Goal: Task Accomplishment & Management: Use online tool/utility

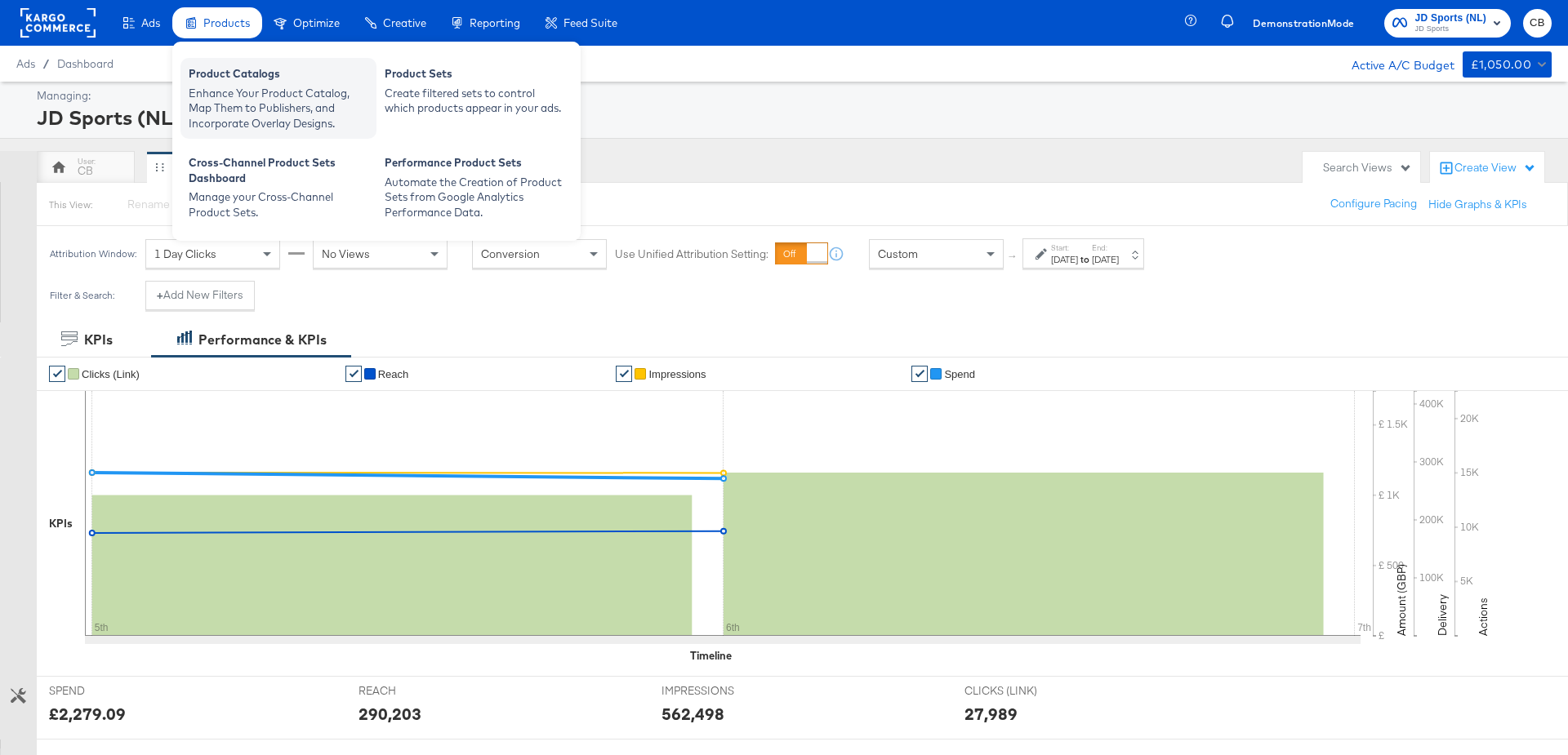
click at [214, 70] on div "Product Catalogs" at bounding box center [278, 76] width 180 height 20
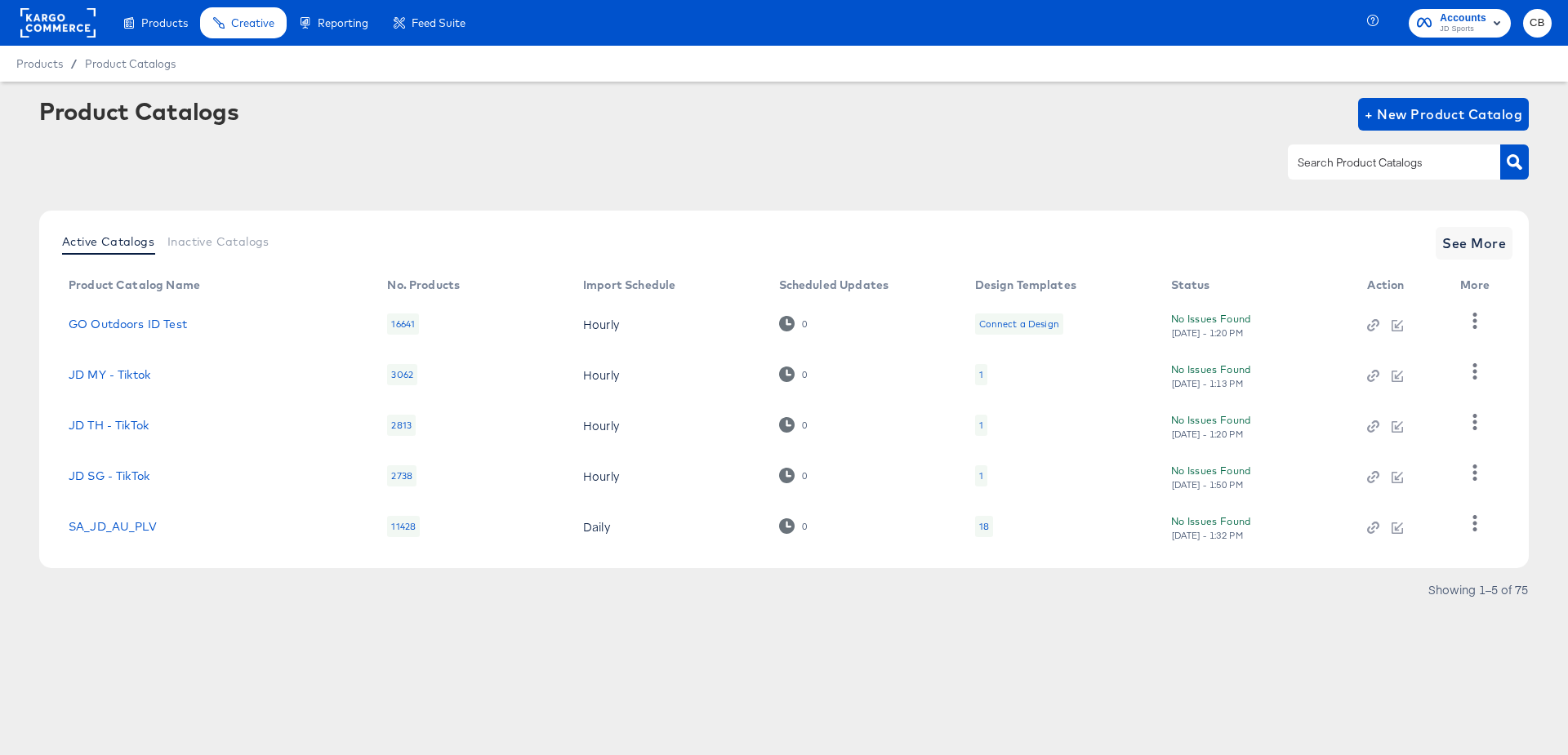
click at [1361, 165] on input "text" at bounding box center [1381, 163] width 174 height 19
type input "outdoors"
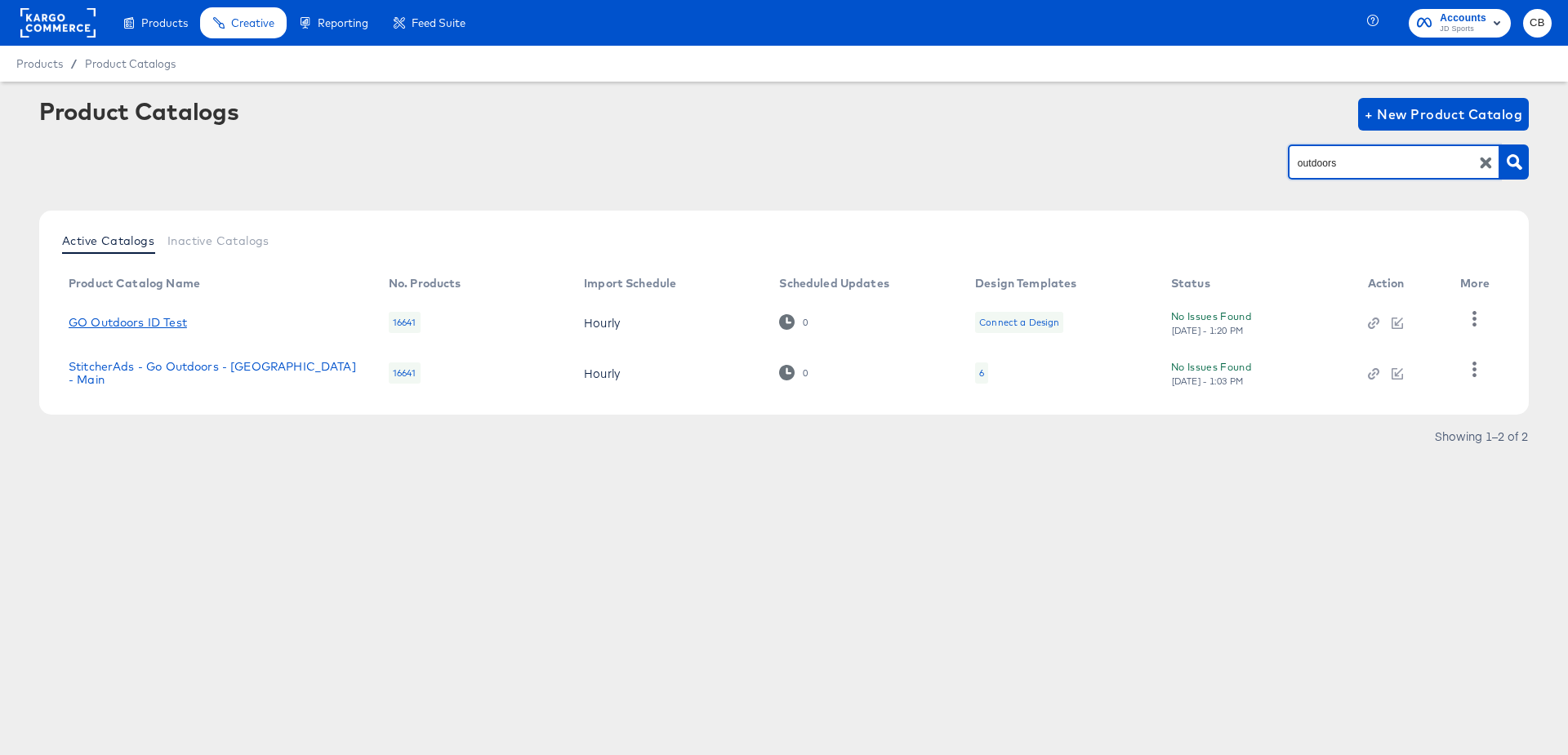
click at [153, 316] on link "GO Outdoors ID Test" at bounding box center [128, 322] width 119 height 13
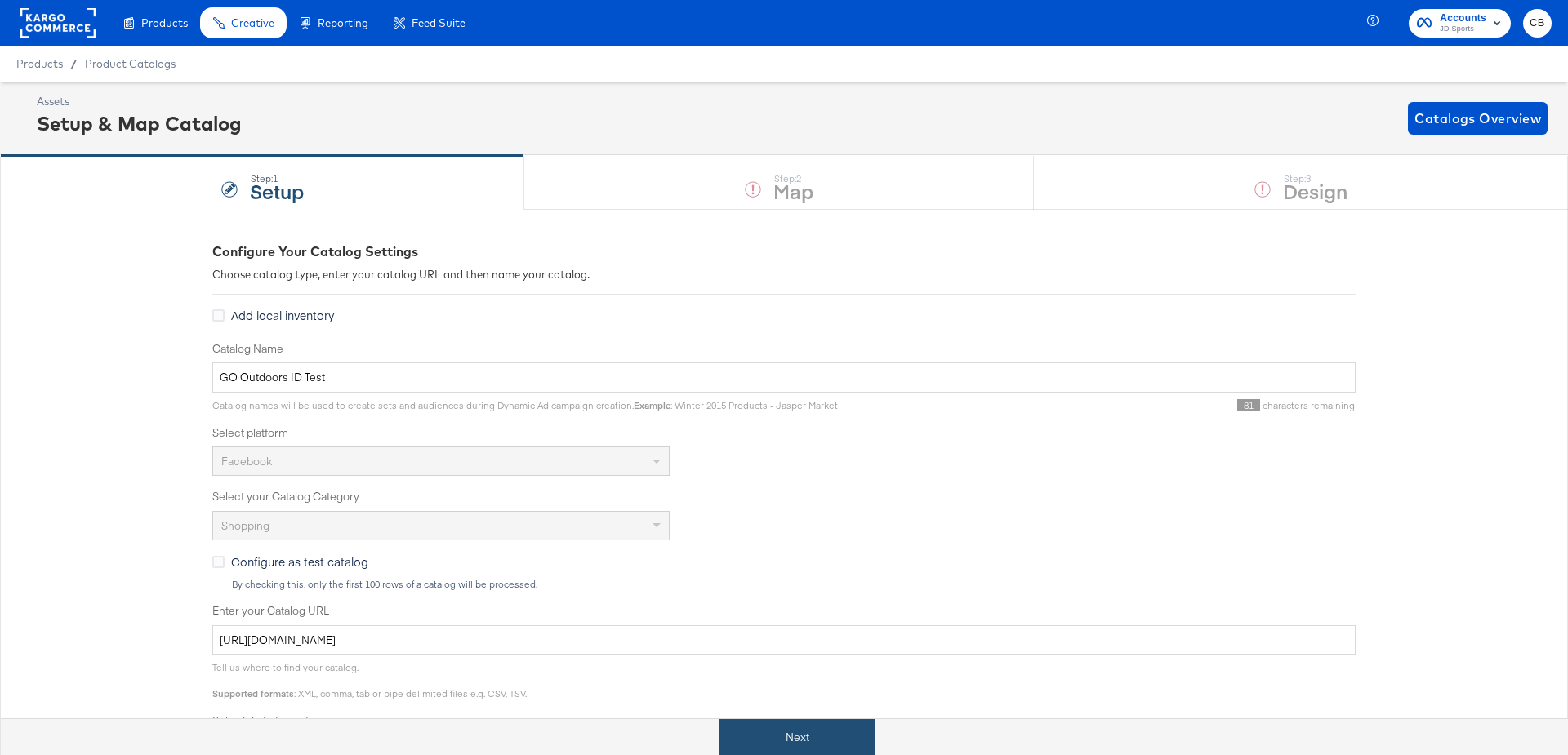
click at [775, 746] on button "Next" at bounding box center [797, 737] width 156 height 37
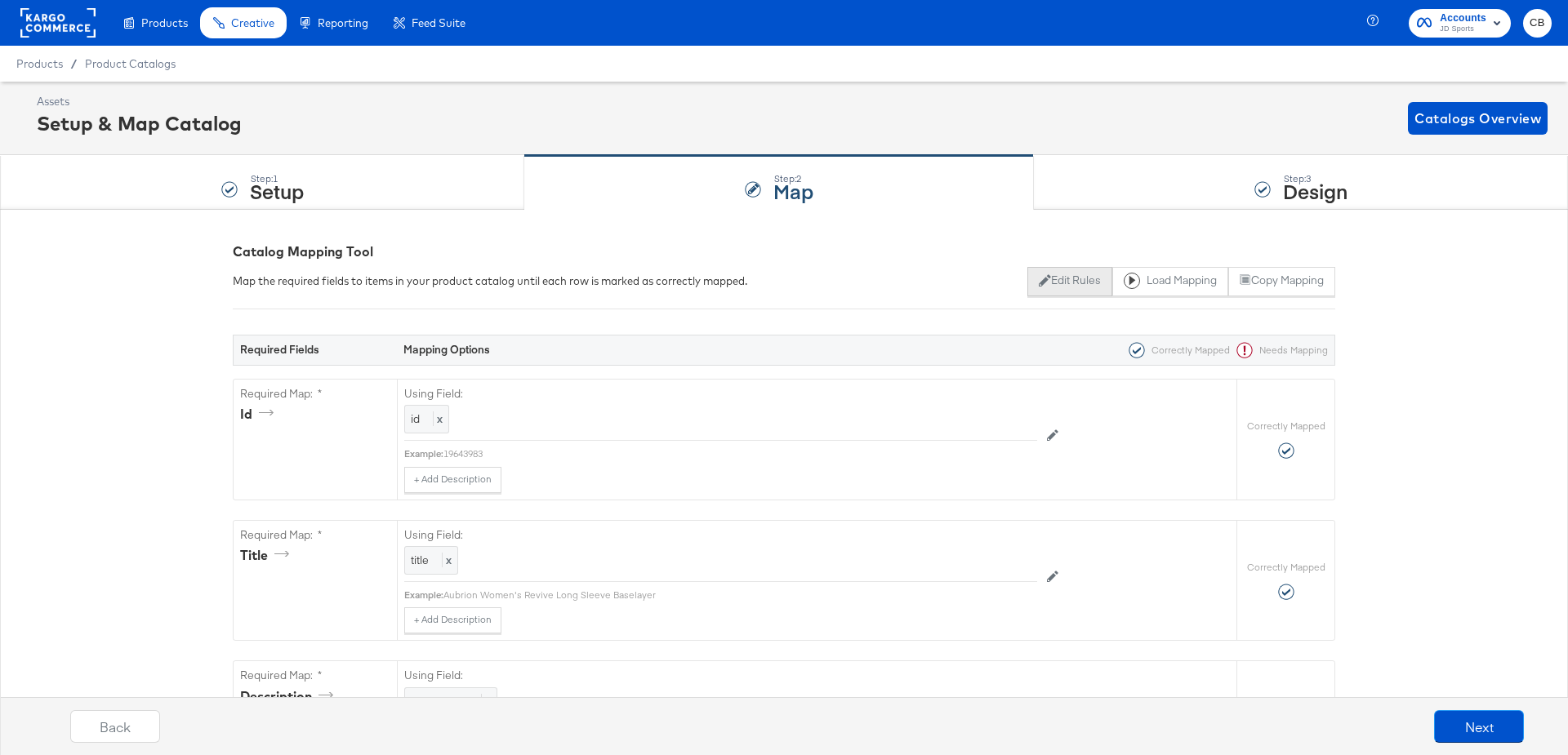
click at [1047, 273] on button "Edit Rules" at bounding box center [1069, 281] width 84 height 29
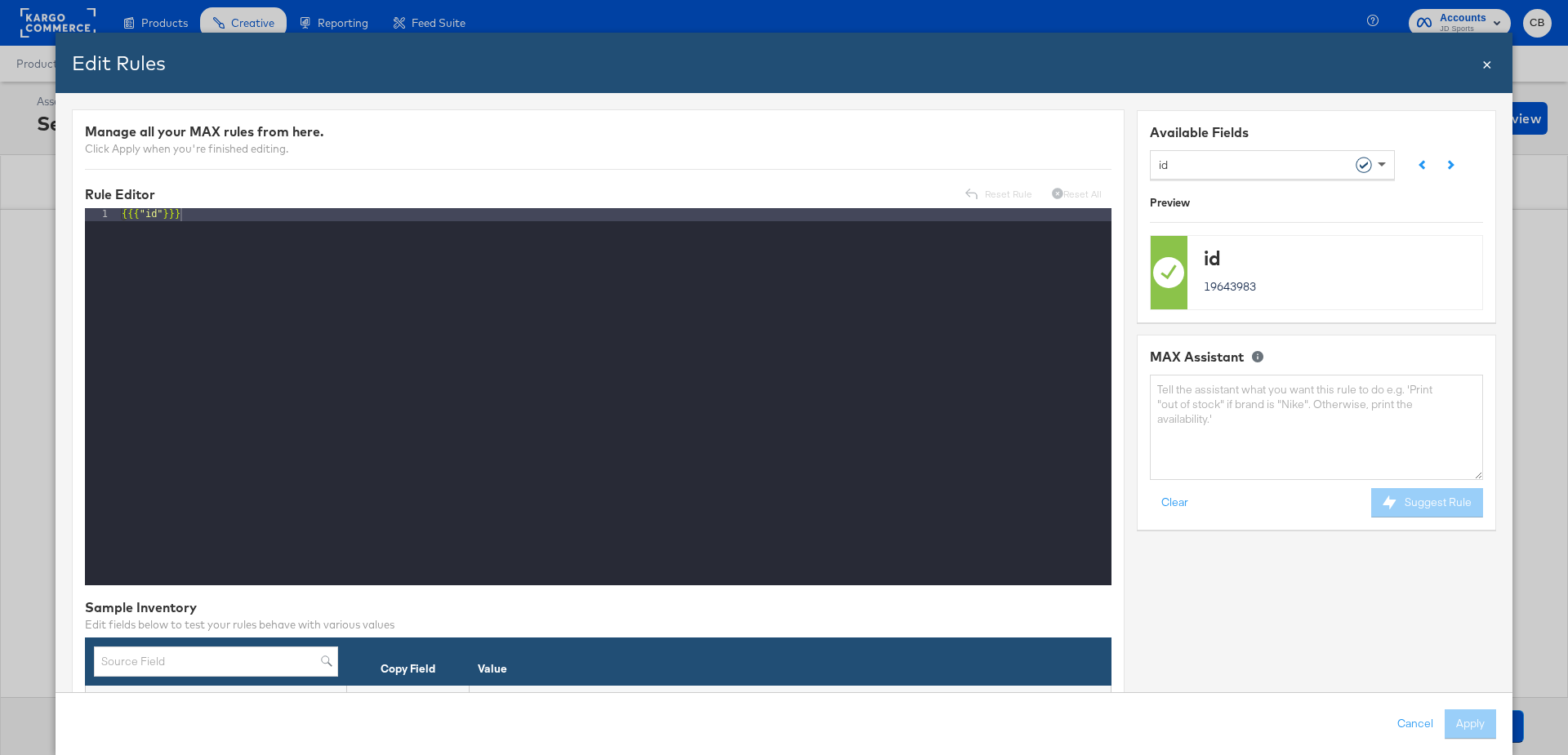
click at [1388, 156] on span at bounding box center [1383, 165] width 20 height 28
click at [1191, 411] on textarea at bounding box center [1317, 428] width 333 height 106
type textarea "can i have a rule that will display title in capital letters"
click at [1395, 498] on icon at bounding box center [1389, 503] width 14 height 14
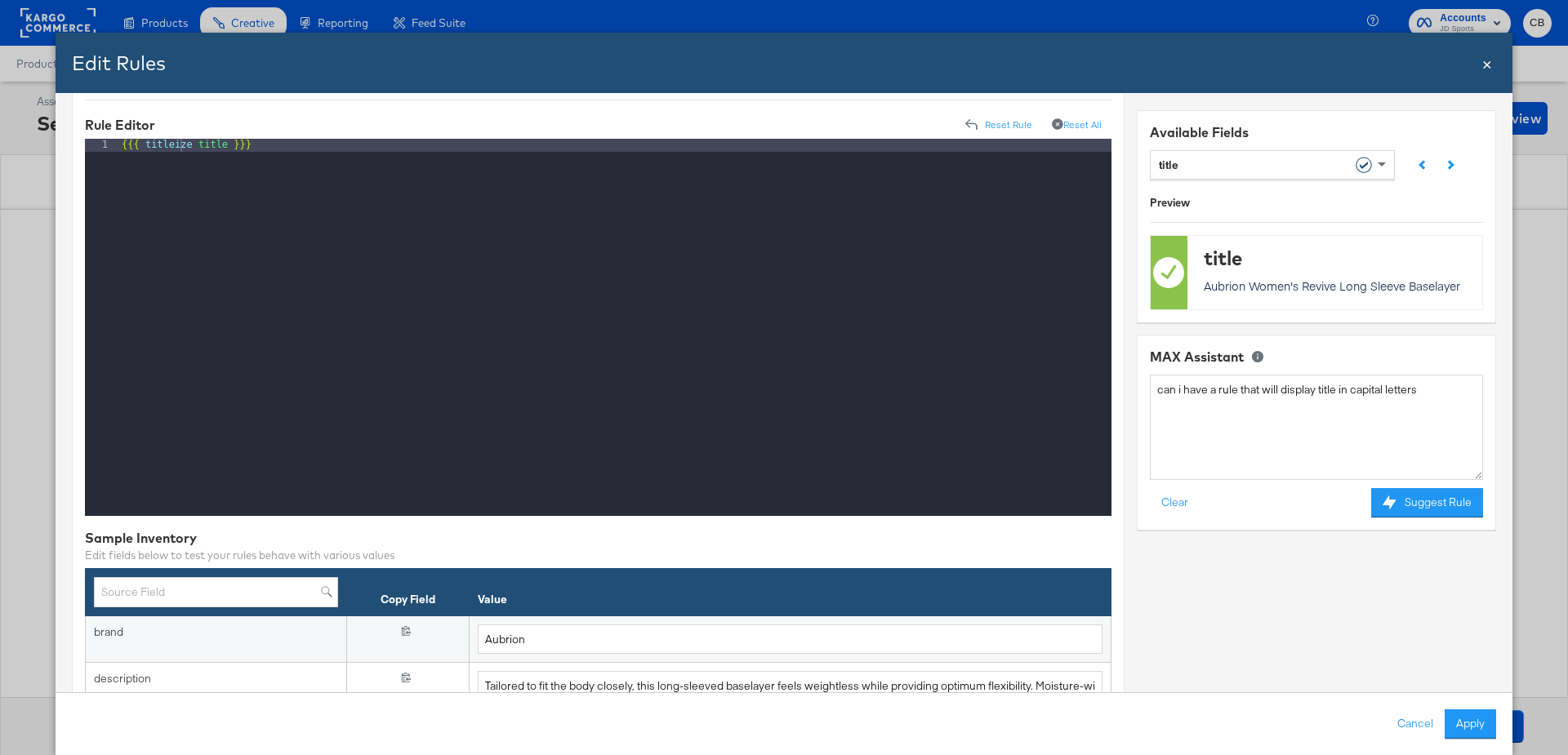
scroll to position [70, 0]
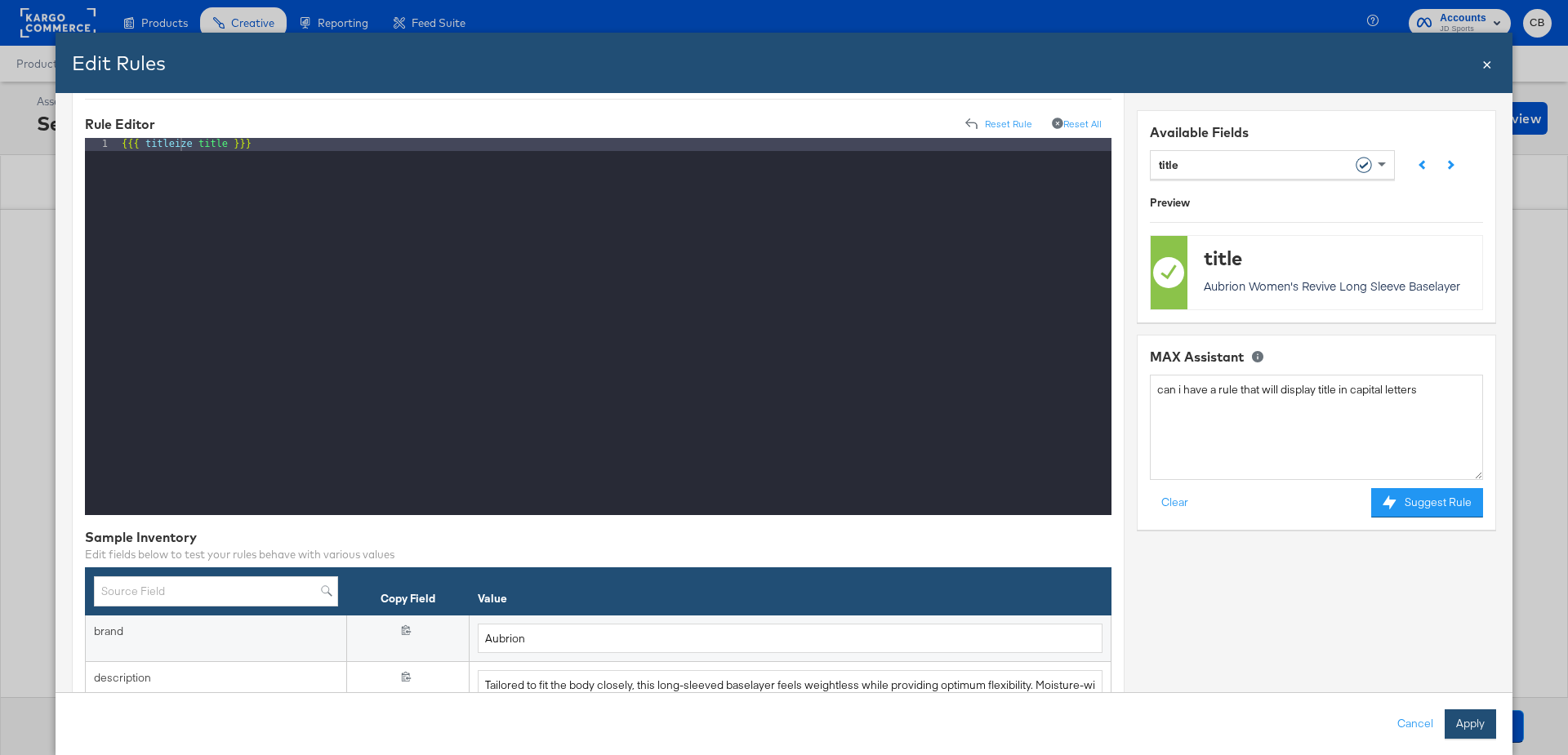
click at [1472, 715] on button "Apply" at bounding box center [1470, 724] width 52 height 29
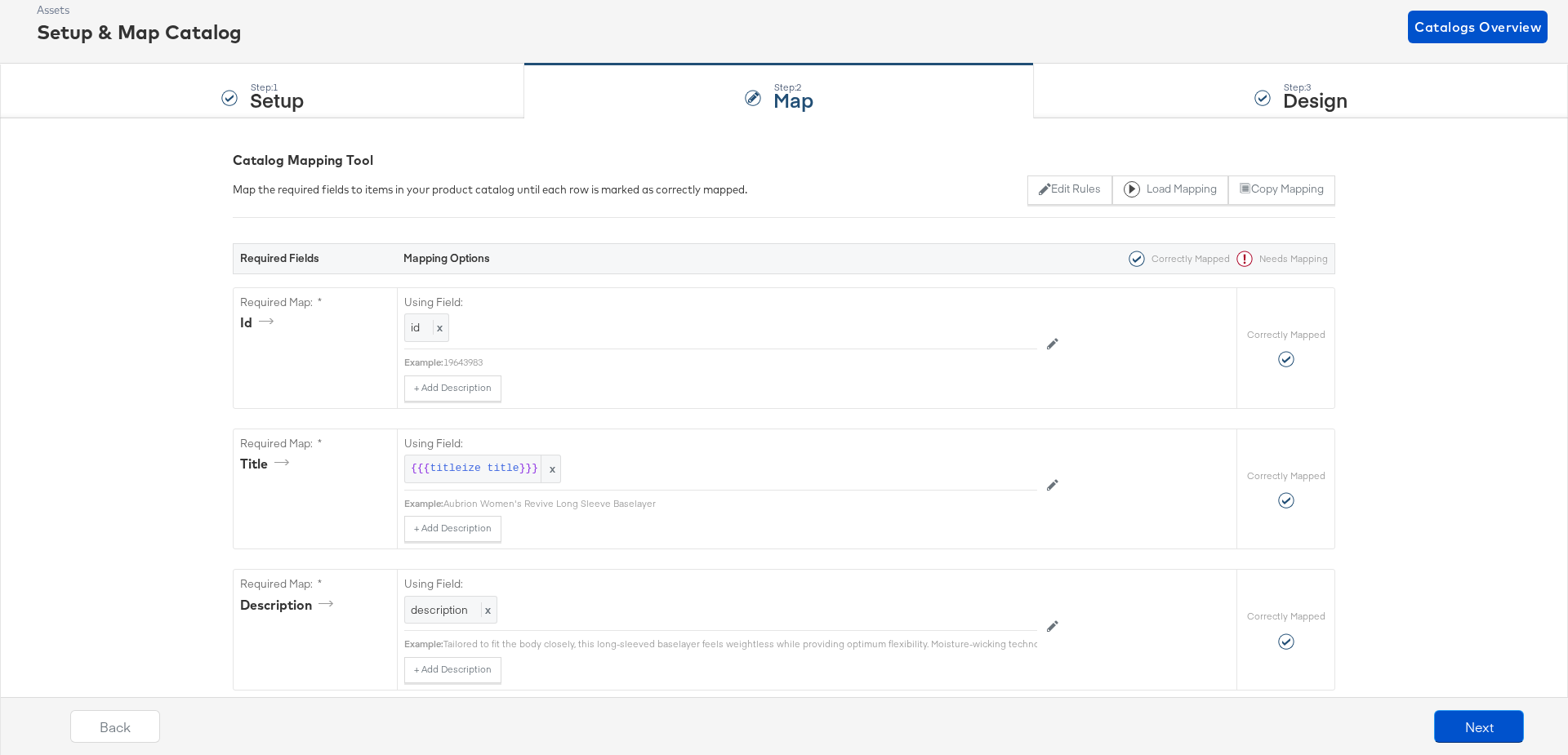
scroll to position [93, 0]
click at [1067, 188] on button "Edit Rules" at bounding box center [1069, 189] width 84 height 29
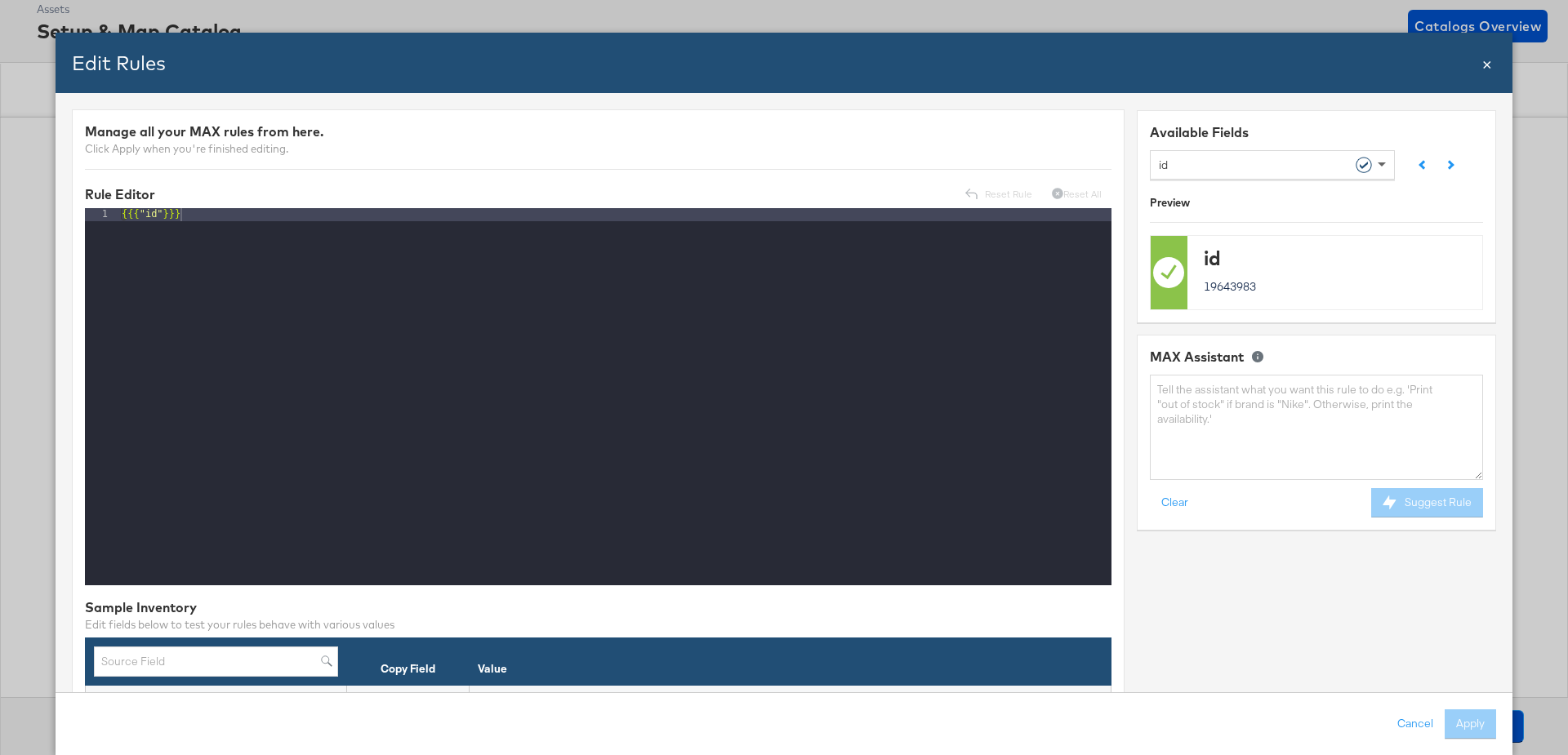
click at [1390, 175] on span at bounding box center [1383, 165] width 20 height 28
click at [1179, 413] on textarea at bounding box center [1317, 428] width 333 height 106
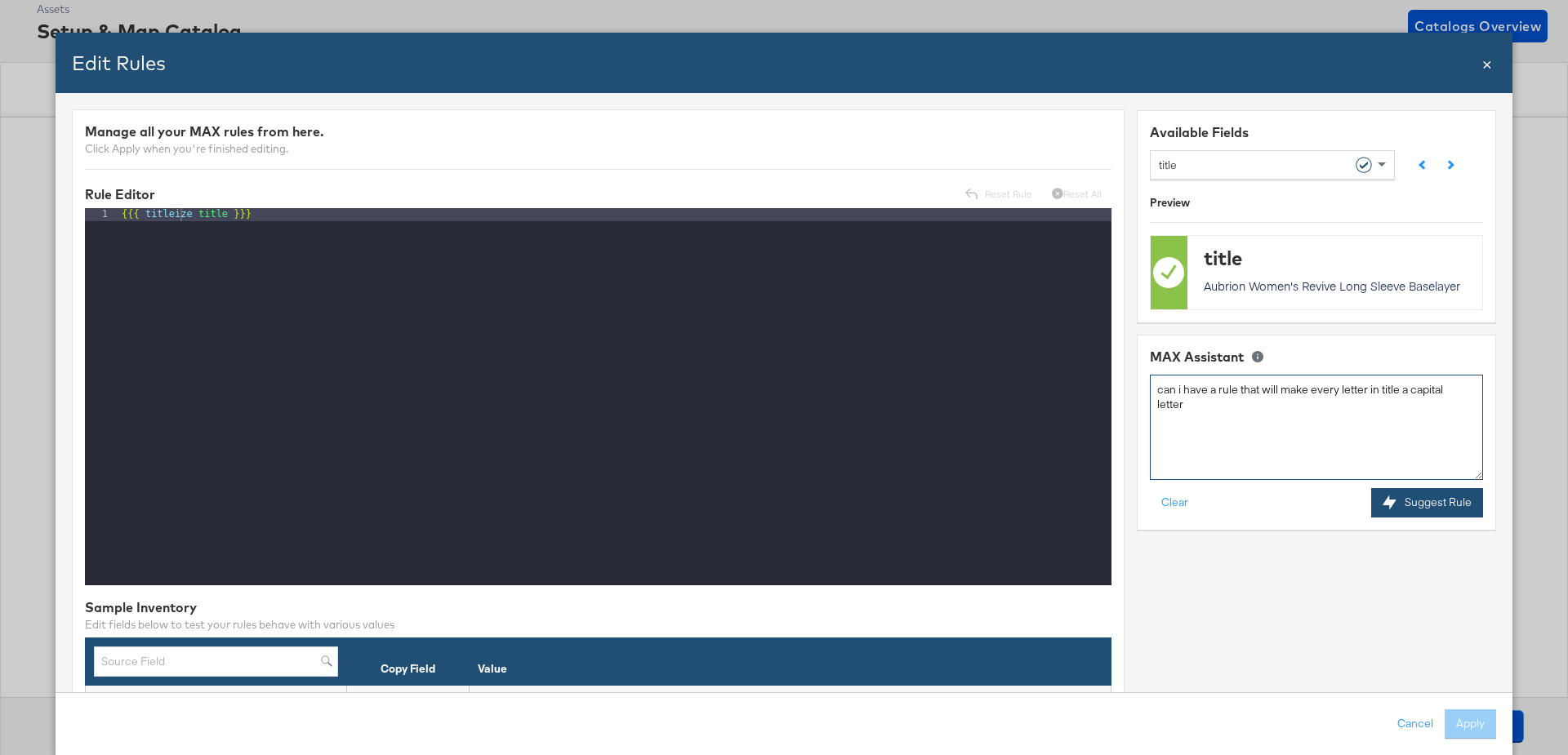
type textarea "can i have a rule that will make every letter in title a capital letter"
click at [1394, 496] on icon at bounding box center [1389, 503] width 14 height 14
click at [261, 204] on div "Rule Editor Reset Rule Reset All" at bounding box center [597, 195] width 1026 height 26
click at [262, 212] on div "{{{ titleize title }}}" at bounding box center [615, 411] width 993 height 405
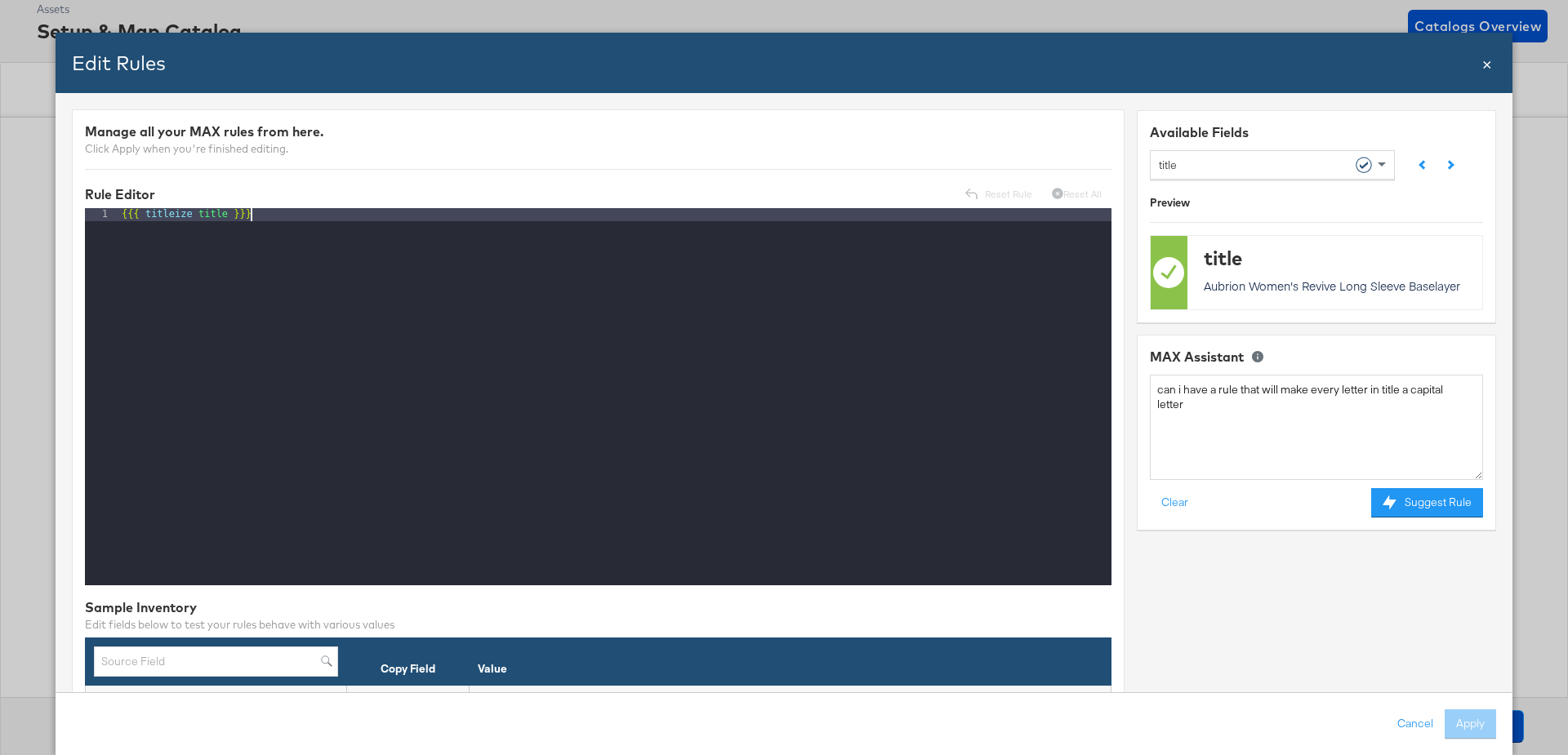
click at [262, 212] on div "{{{ titleize title }}}" at bounding box center [615, 411] width 993 height 405
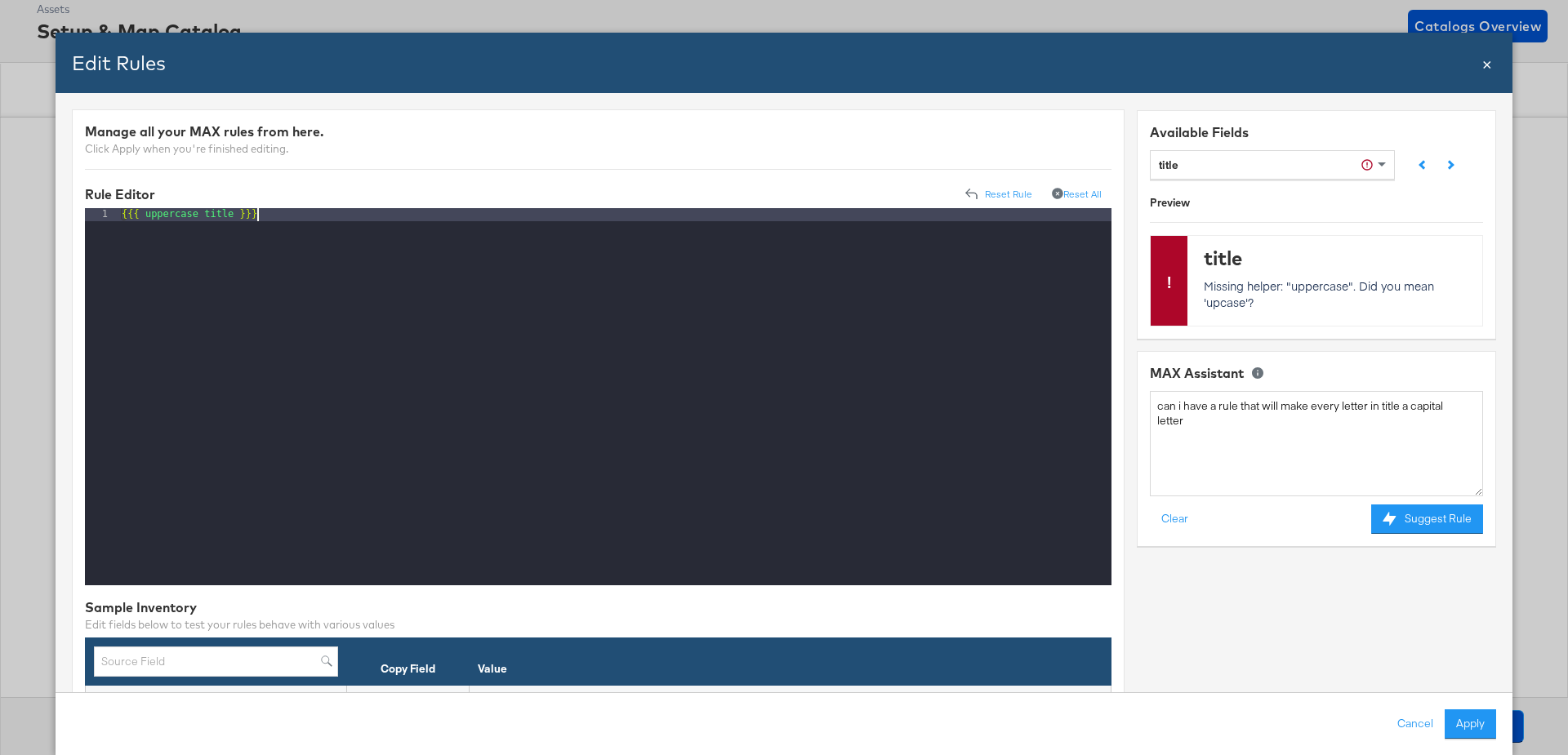
click at [173, 211] on div "{{{ uppercase title }}}" at bounding box center [615, 411] width 993 height 405
click at [303, 216] on div "{{{ upcase title }}}" at bounding box center [615, 411] width 993 height 405
click at [1488, 66] on span "×" at bounding box center [1487, 63] width 10 height 22
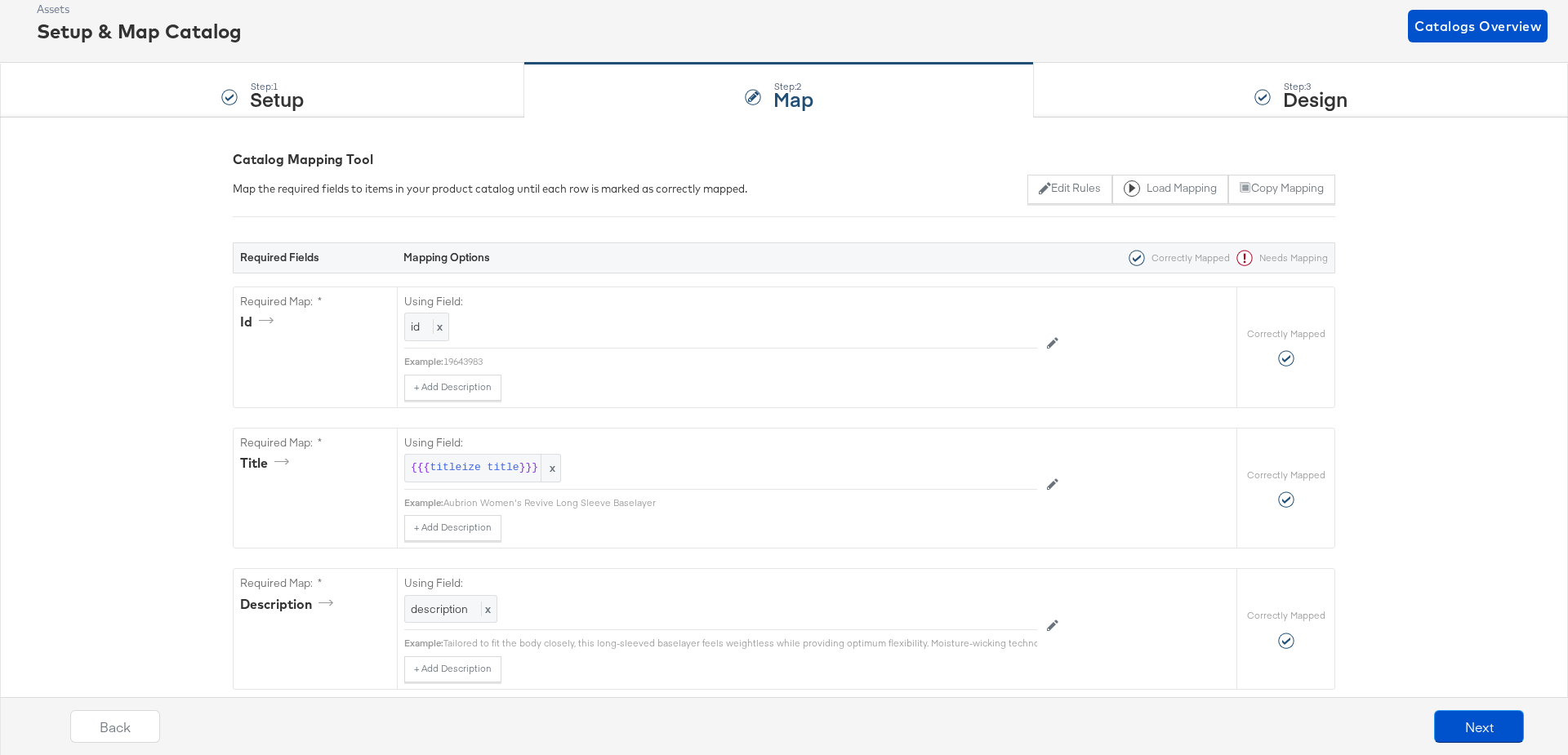
scroll to position [0, 0]
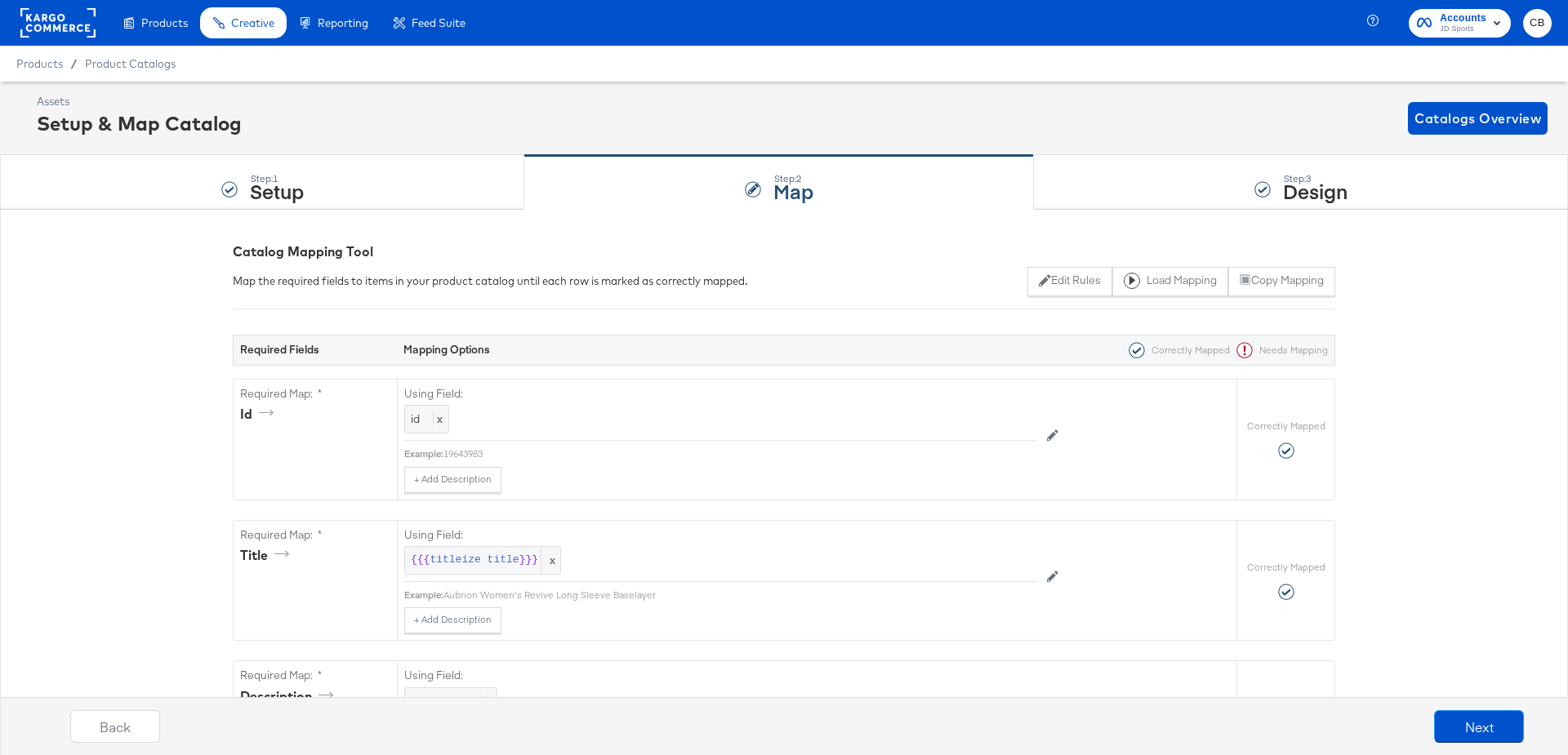
click at [53, 32] on rect at bounding box center [57, 22] width 75 height 29
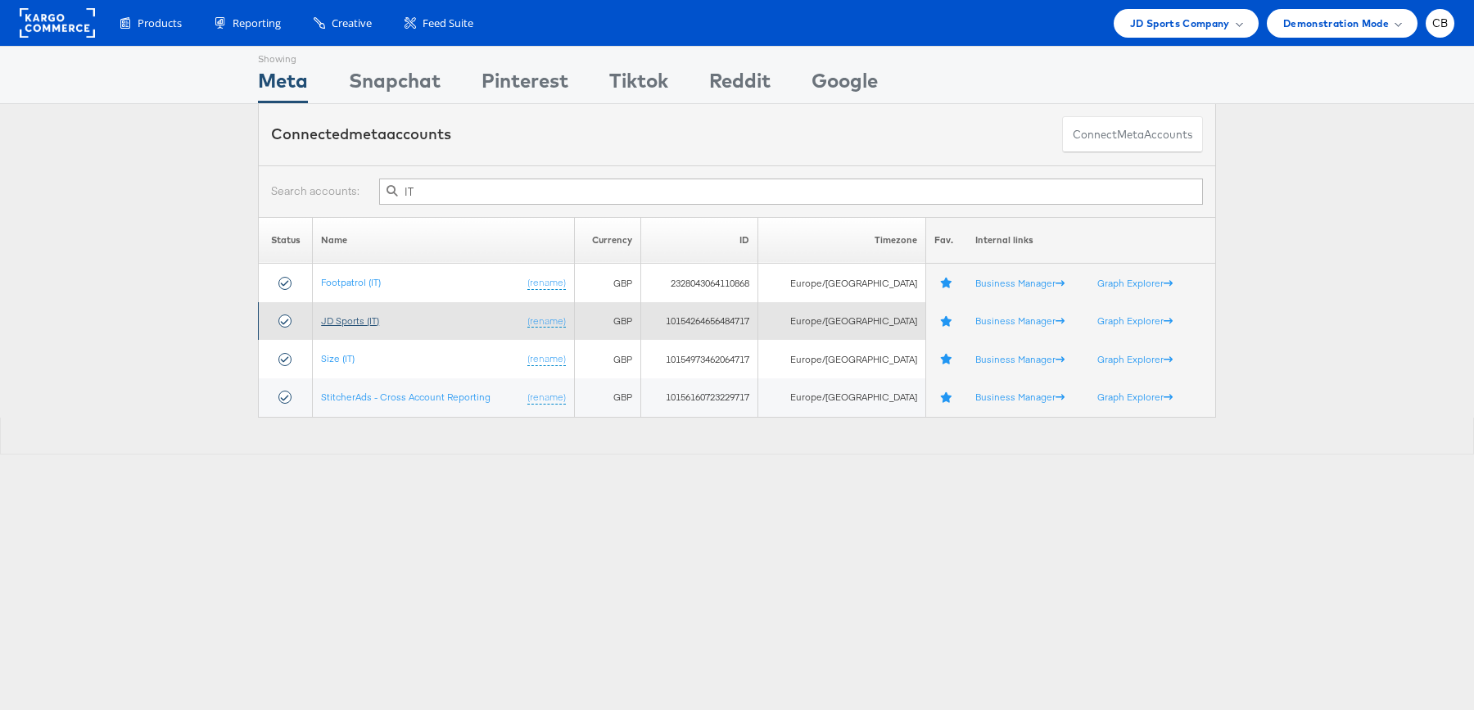
type input "IT"
click at [372, 319] on link "JD Sports (IT)" at bounding box center [350, 320] width 58 height 12
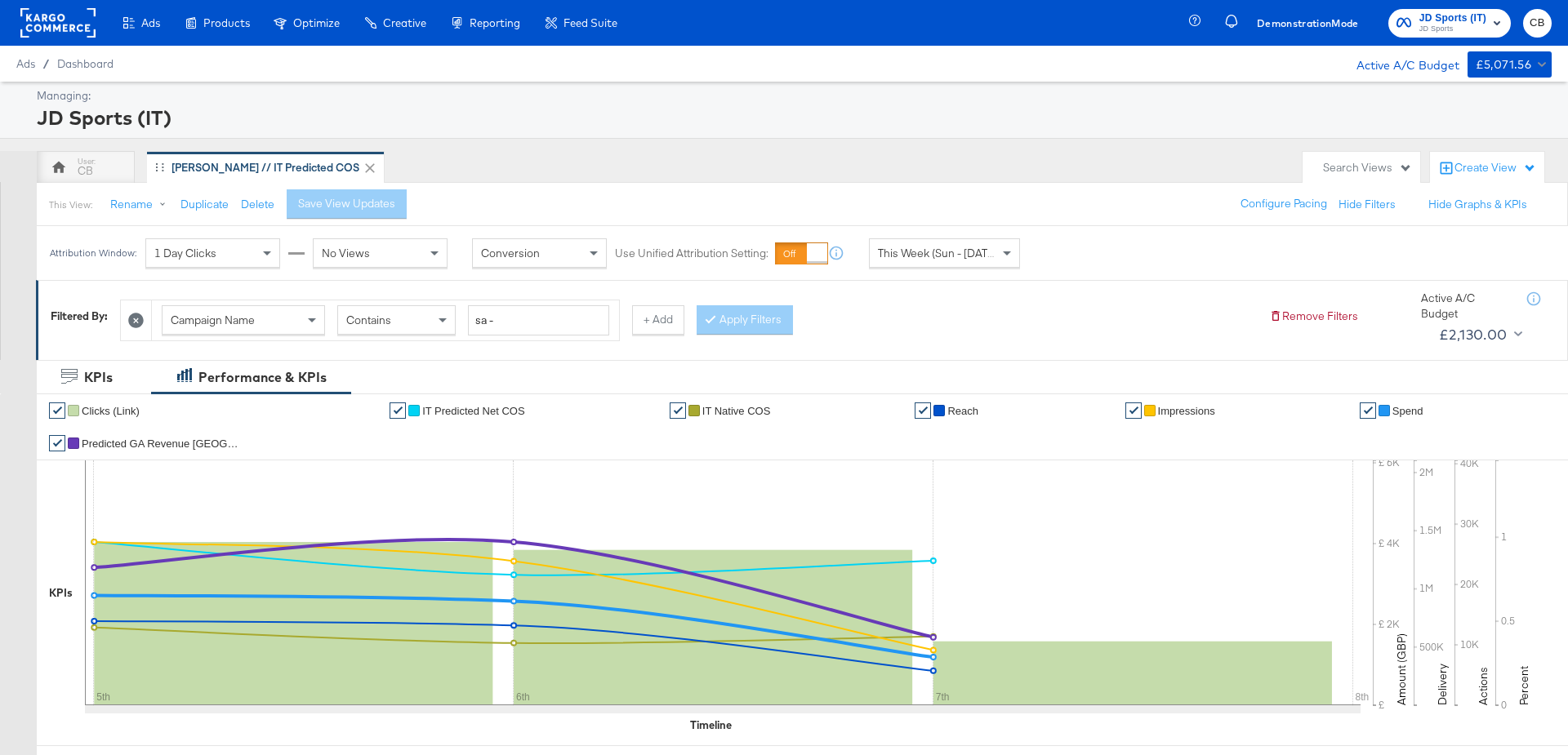
click at [980, 245] on span "This Week (Sun - Today)" at bounding box center [939, 252] width 123 height 15
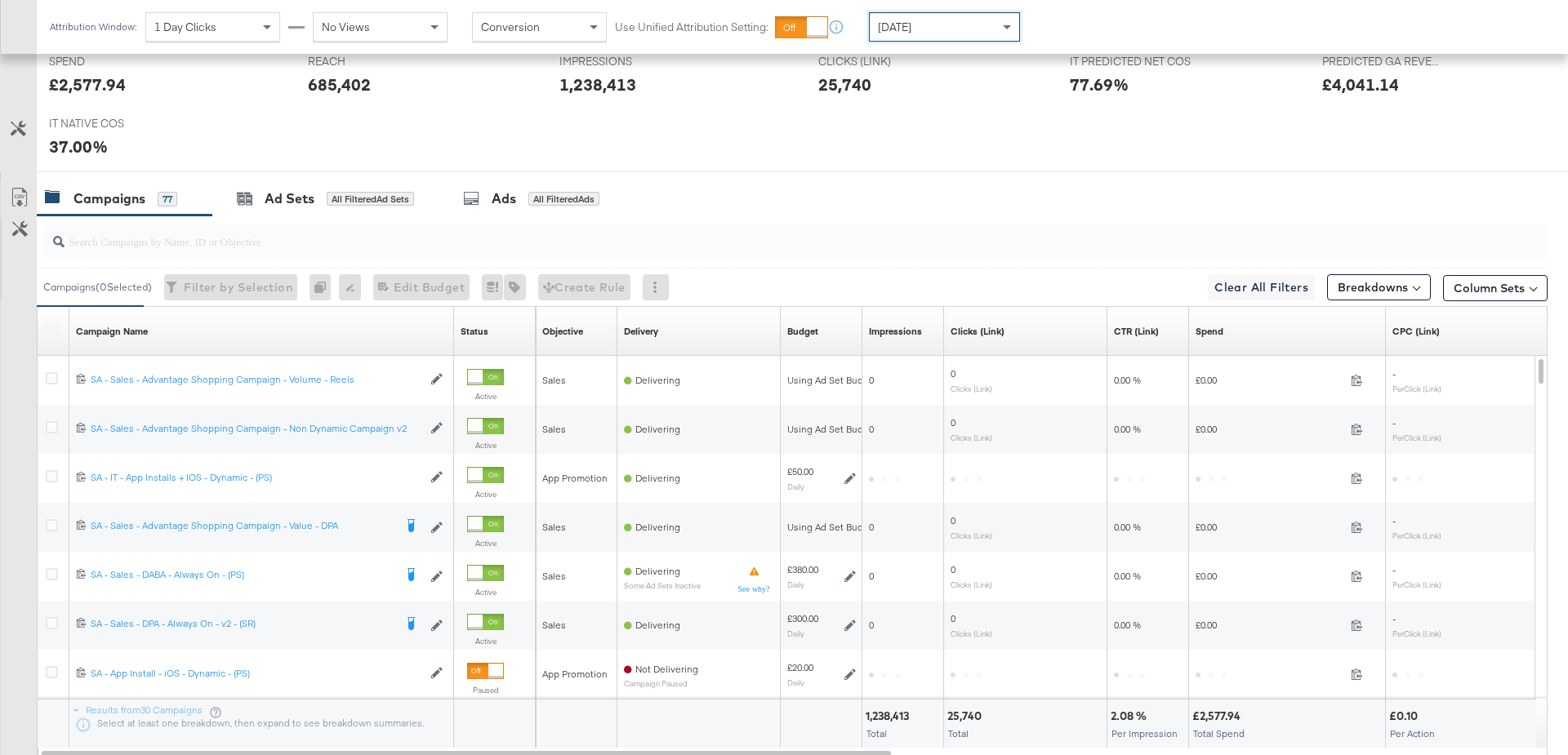
scroll to position [700, 0]
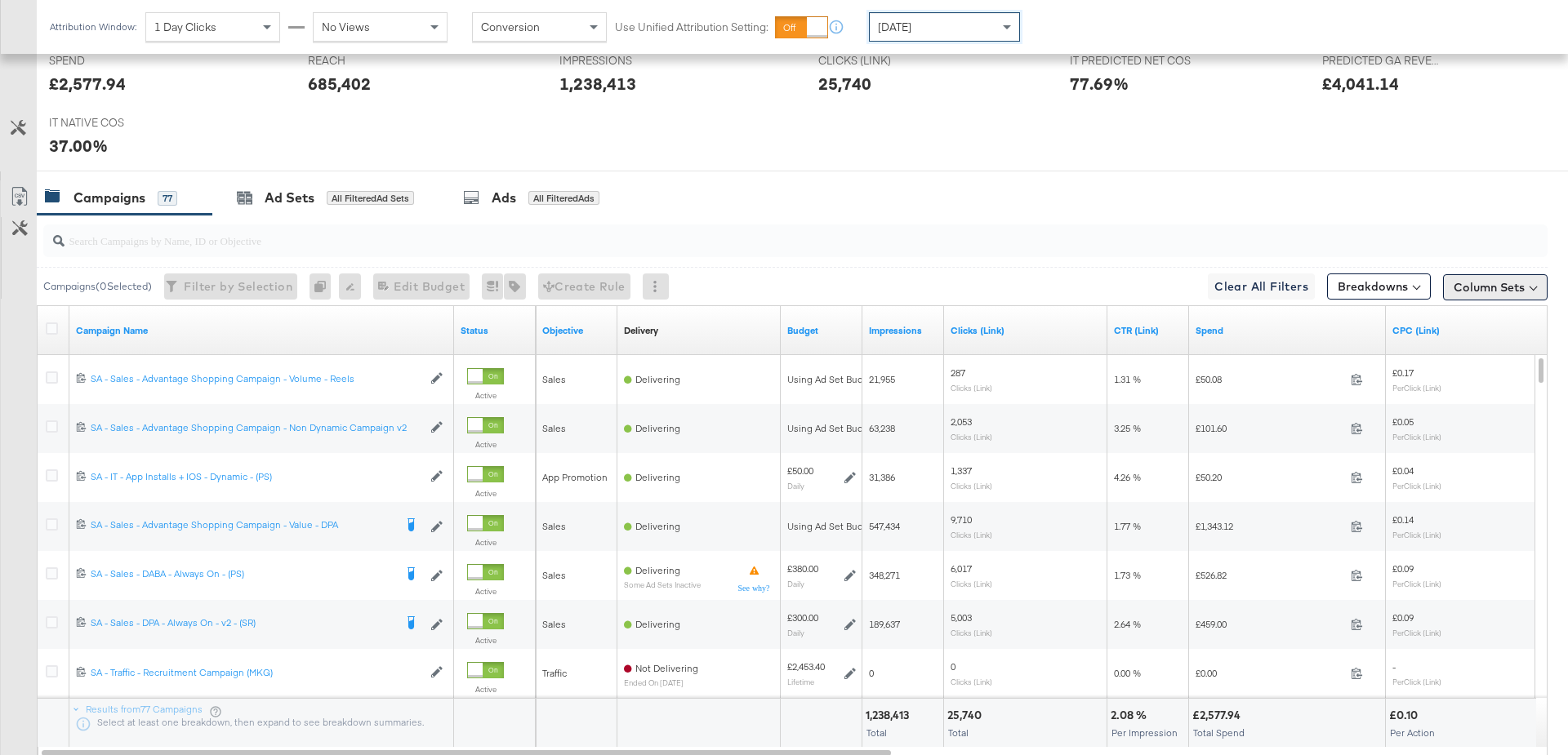
click at [1526, 277] on button "Column Sets" at bounding box center [1495, 287] width 105 height 26
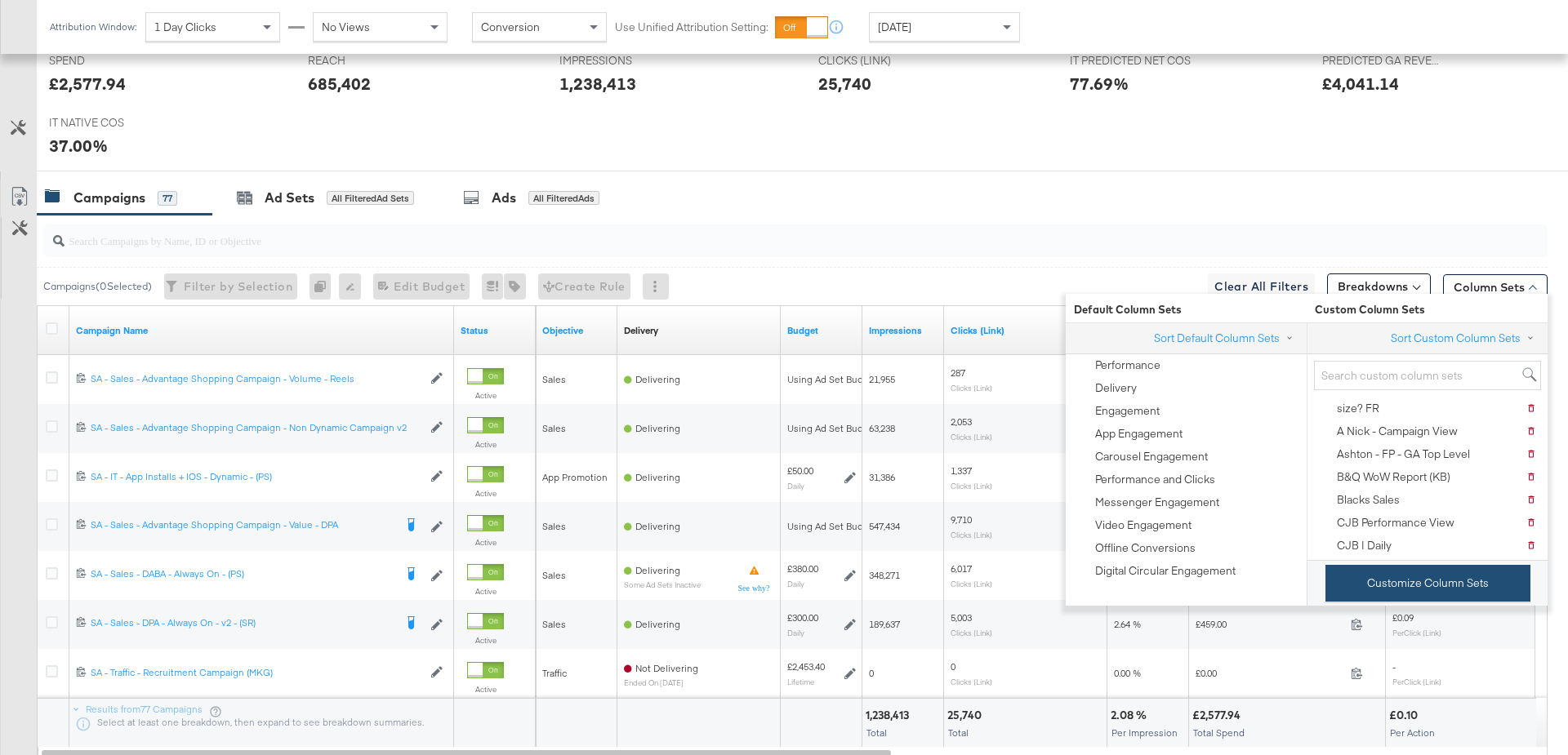
click at [1419, 584] on button "Customize Column Sets" at bounding box center [1428, 583] width 205 height 37
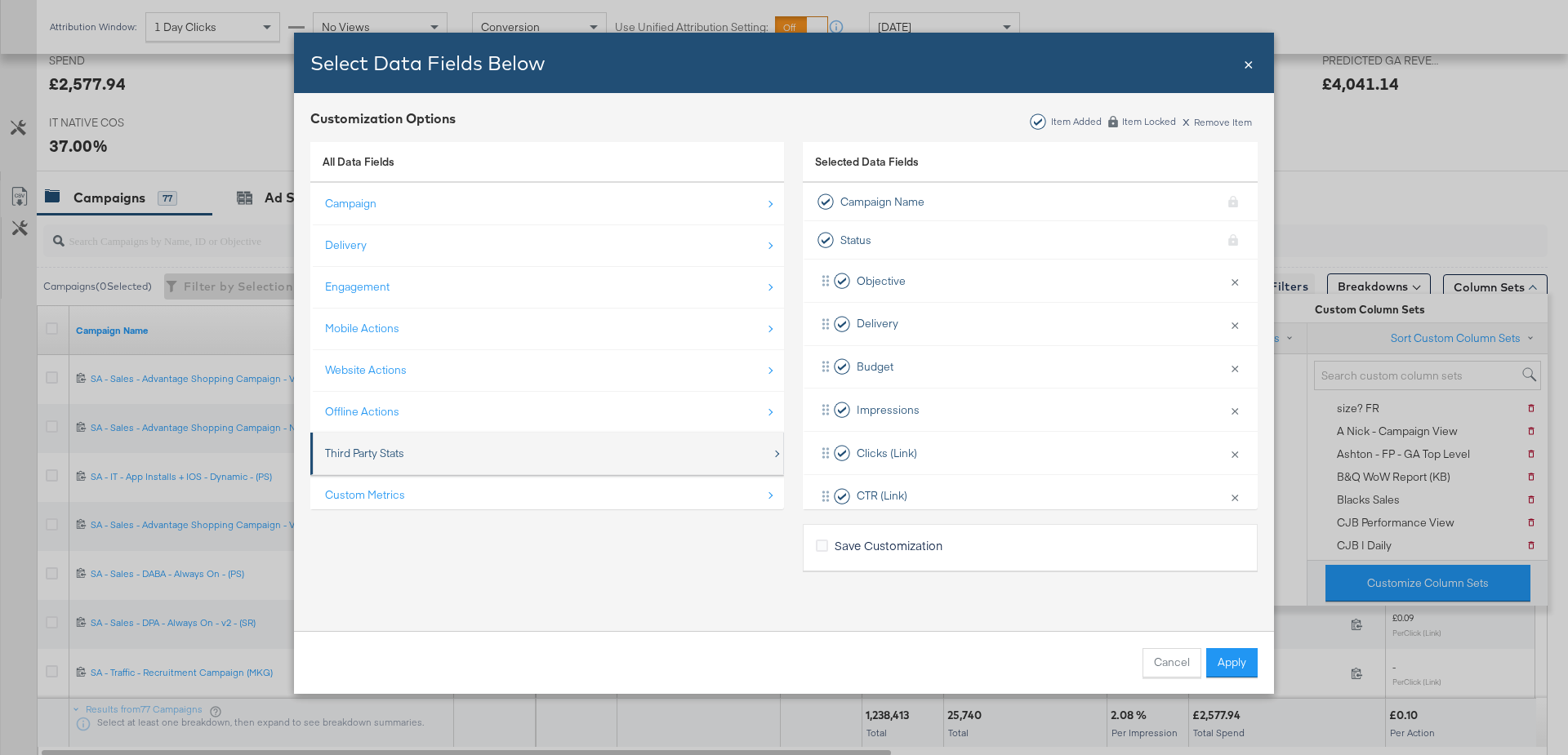
click at [411, 437] on div "Third Party Stats" at bounding box center [549, 454] width 447 height 34
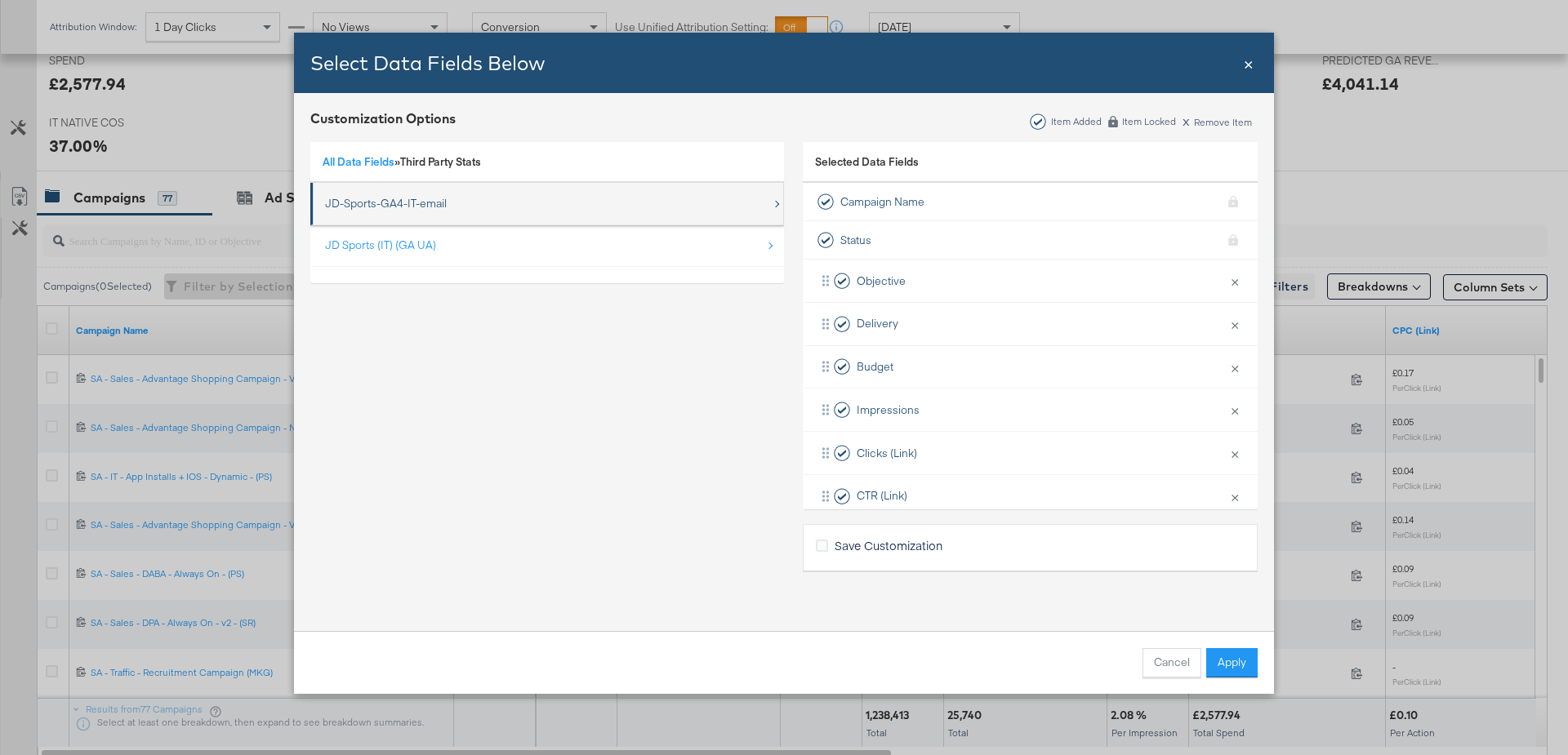
click at [394, 193] on div "JD-Sports-GA4-IT-email" at bounding box center [549, 204] width 447 height 34
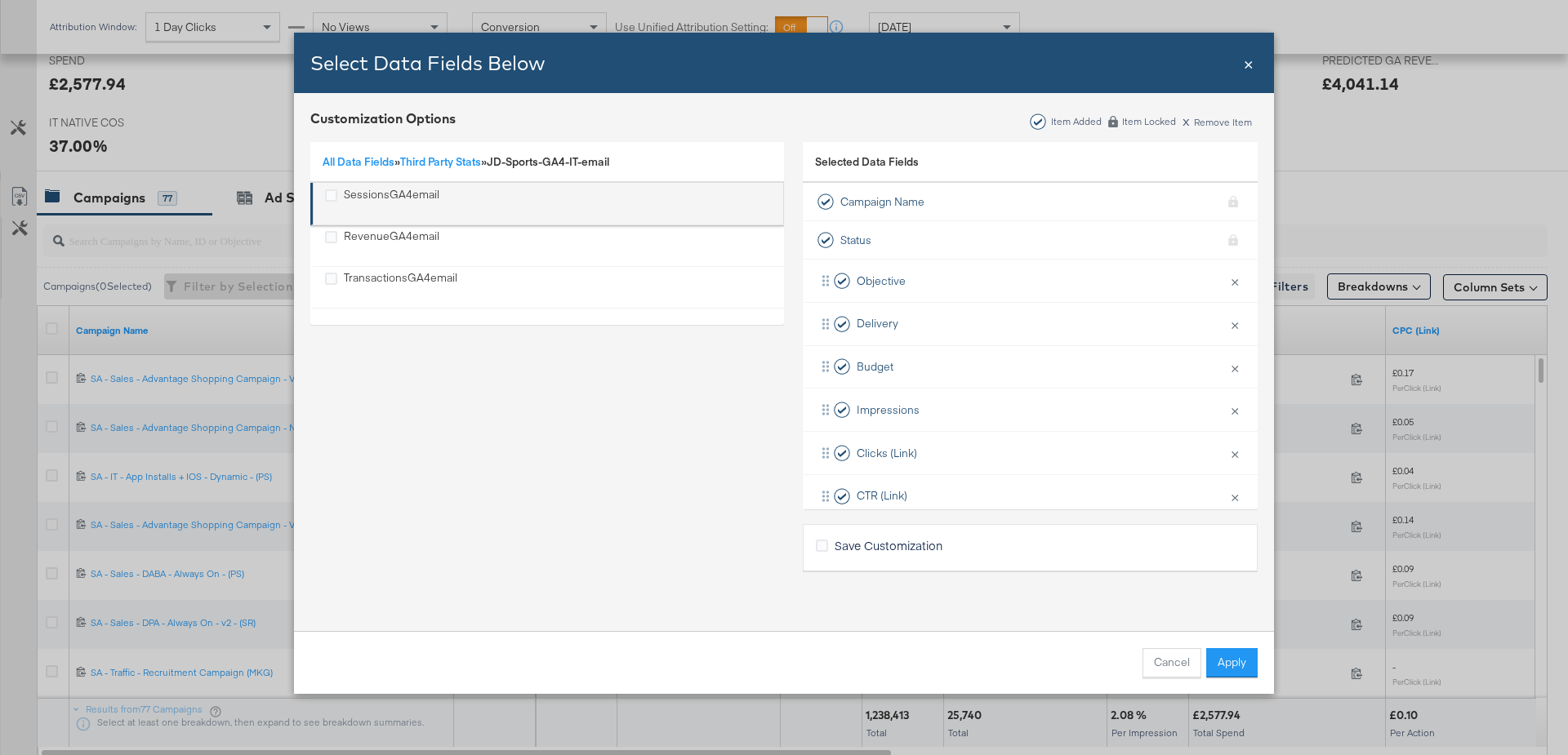
click at [362, 206] on div "SessionsGA4email" at bounding box center [392, 204] width 96 height 34
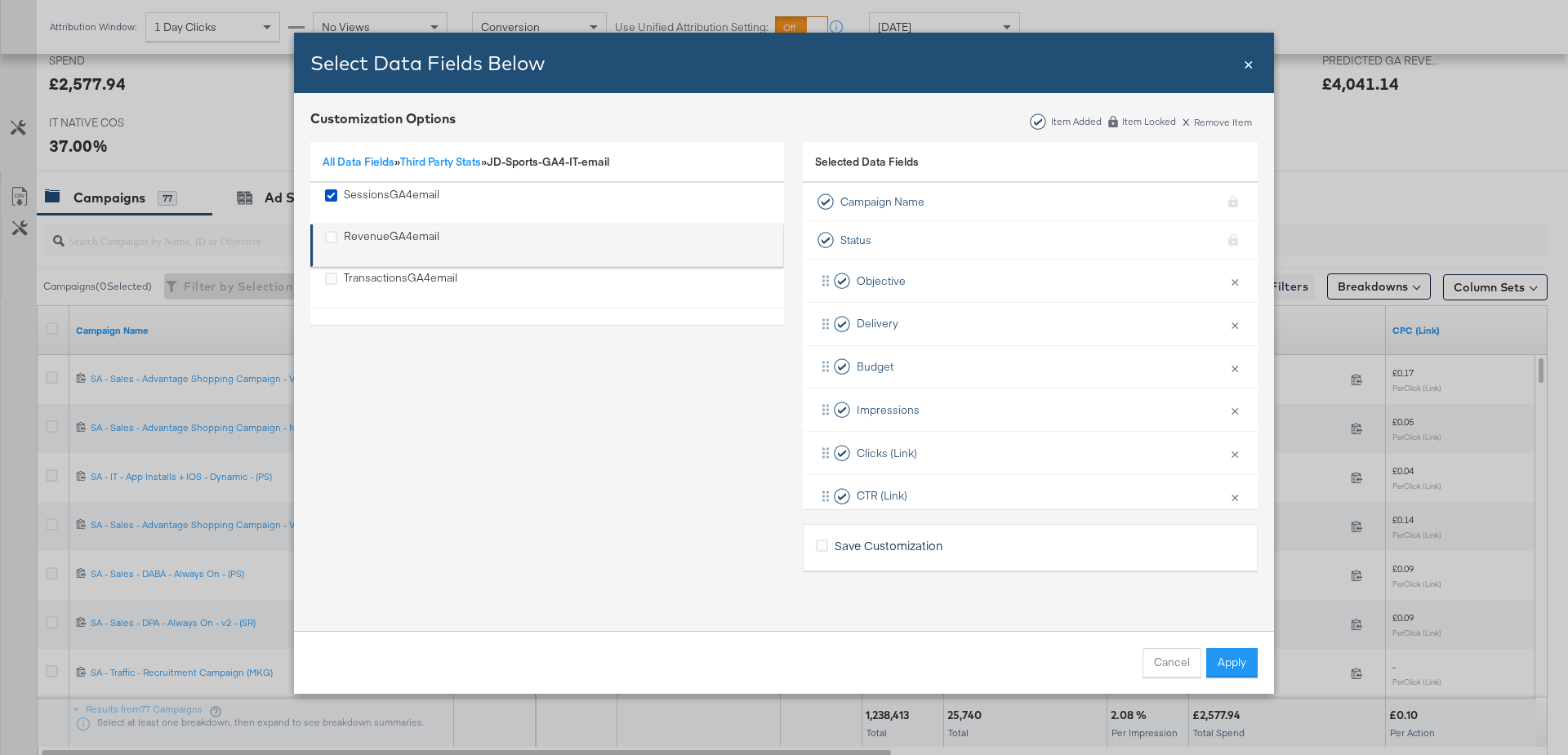
click at [359, 241] on div "RevenueGA4email" at bounding box center [392, 245] width 96 height 34
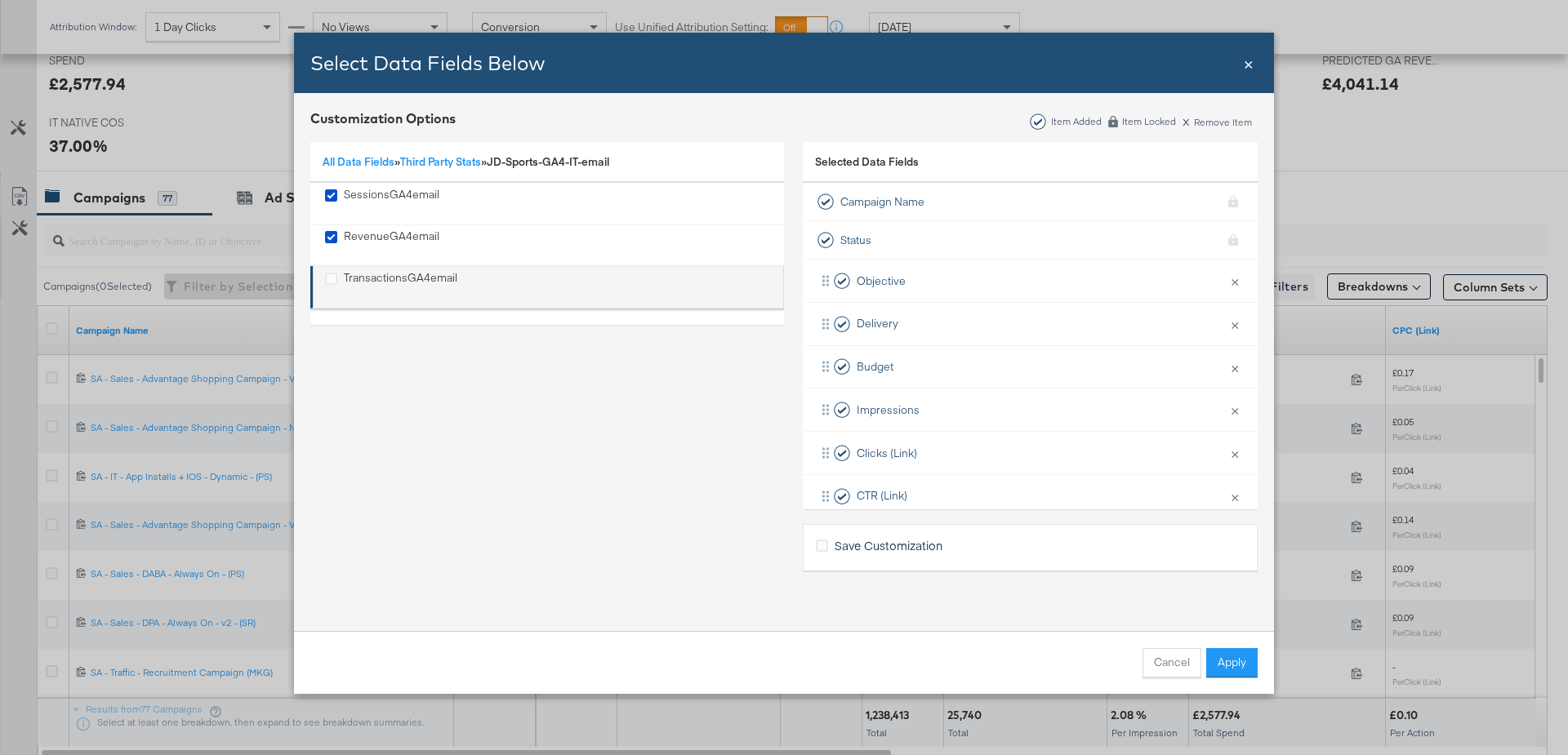
click at [359, 291] on div "TransactionsGA4email" at bounding box center [401, 287] width 114 height 34
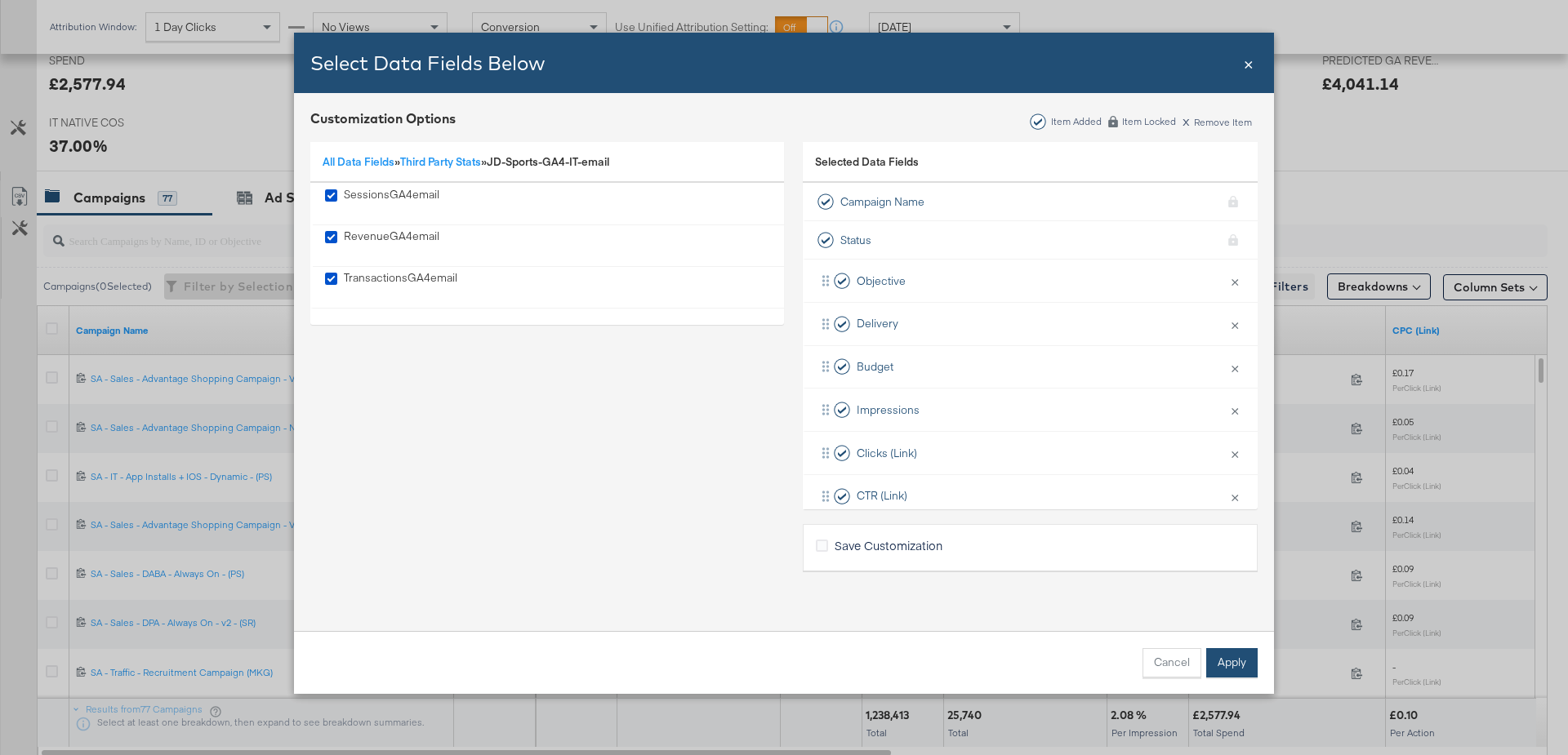
click at [1219, 663] on button "Apply" at bounding box center [1232, 662] width 52 height 29
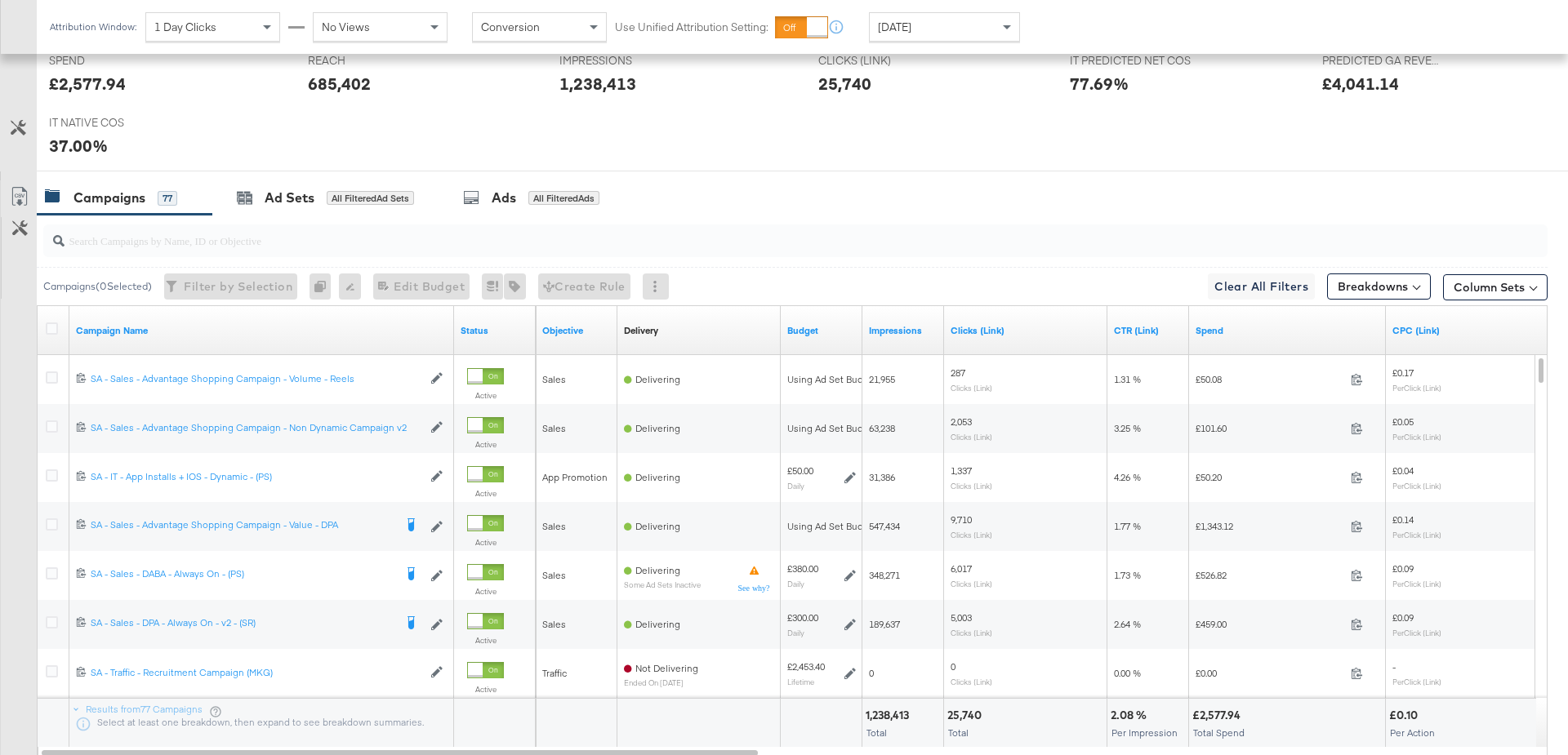
click at [1216, 334] on div "Spend" at bounding box center [1287, 331] width 196 height 26
click at [1212, 328] on link "Spend" at bounding box center [1288, 330] width 184 height 13
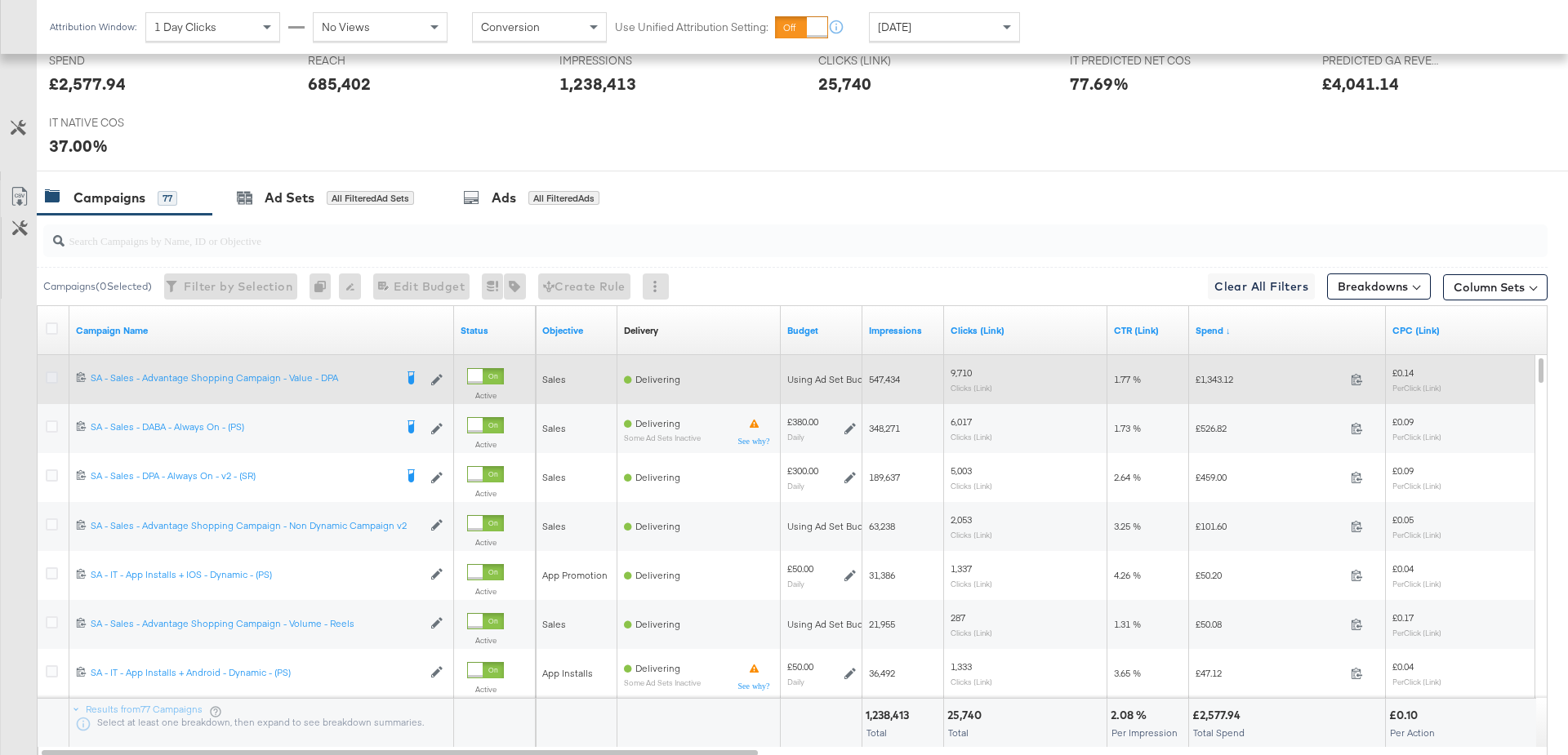
click at [52, 376] on icon at bounding box center [52, 378] width 12 height 12
click at [0, 0] on input "checkbox" at bounding box center [0, 0] width 0 height 0
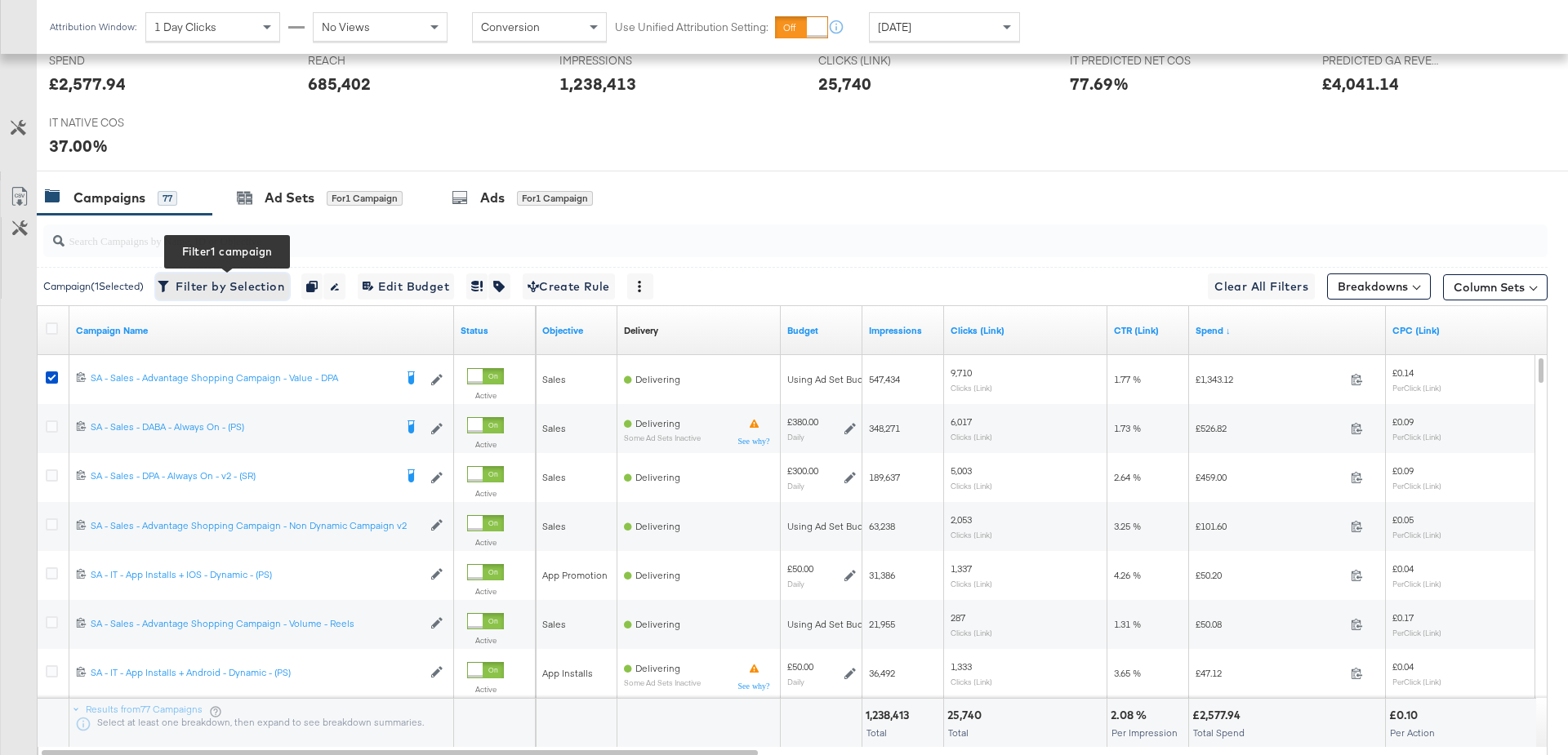
click at [232, 279] on span "Filter by Selection Filter 1 campaign" at bounding box center [222, 287] width 124 height 20
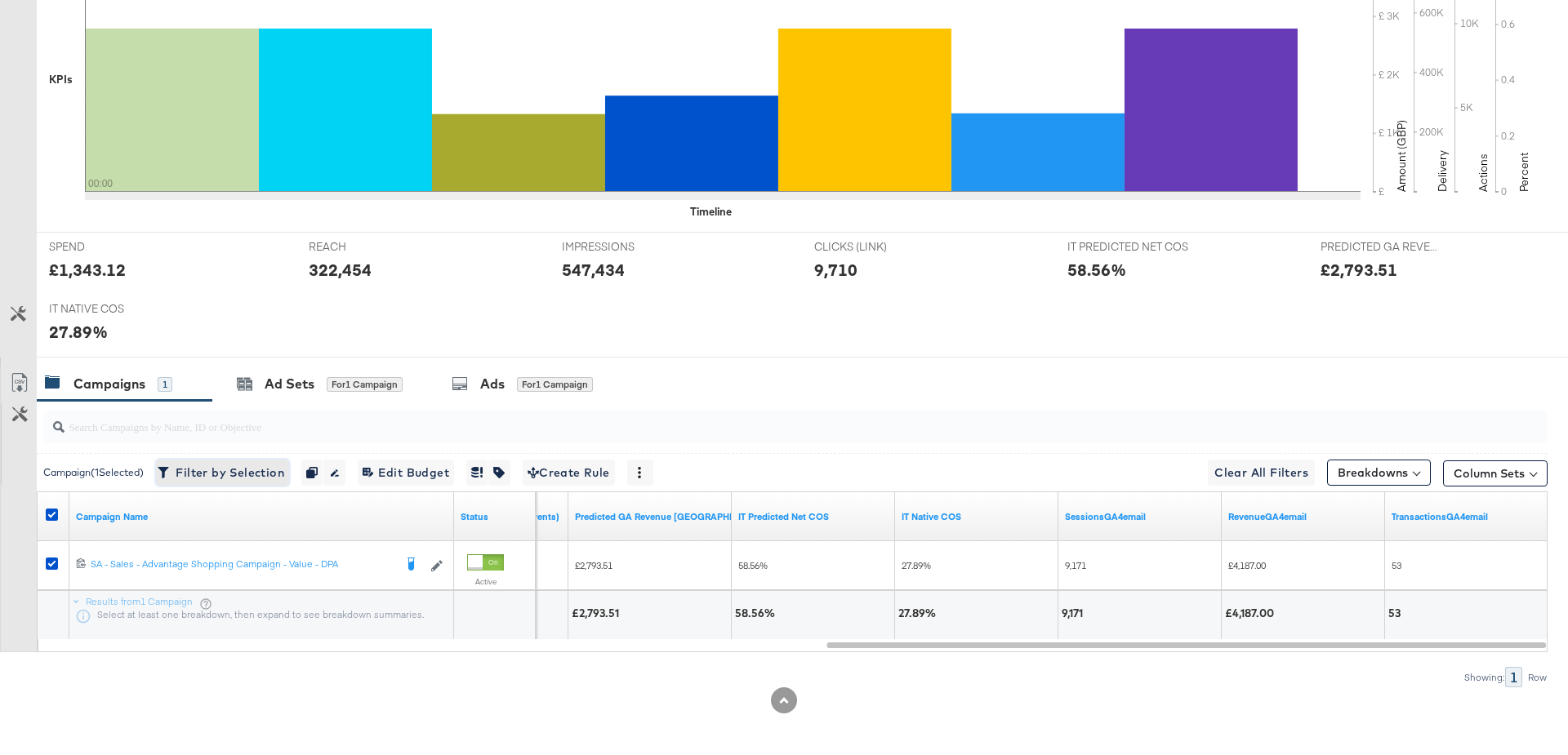
scroll to position [0, 0]
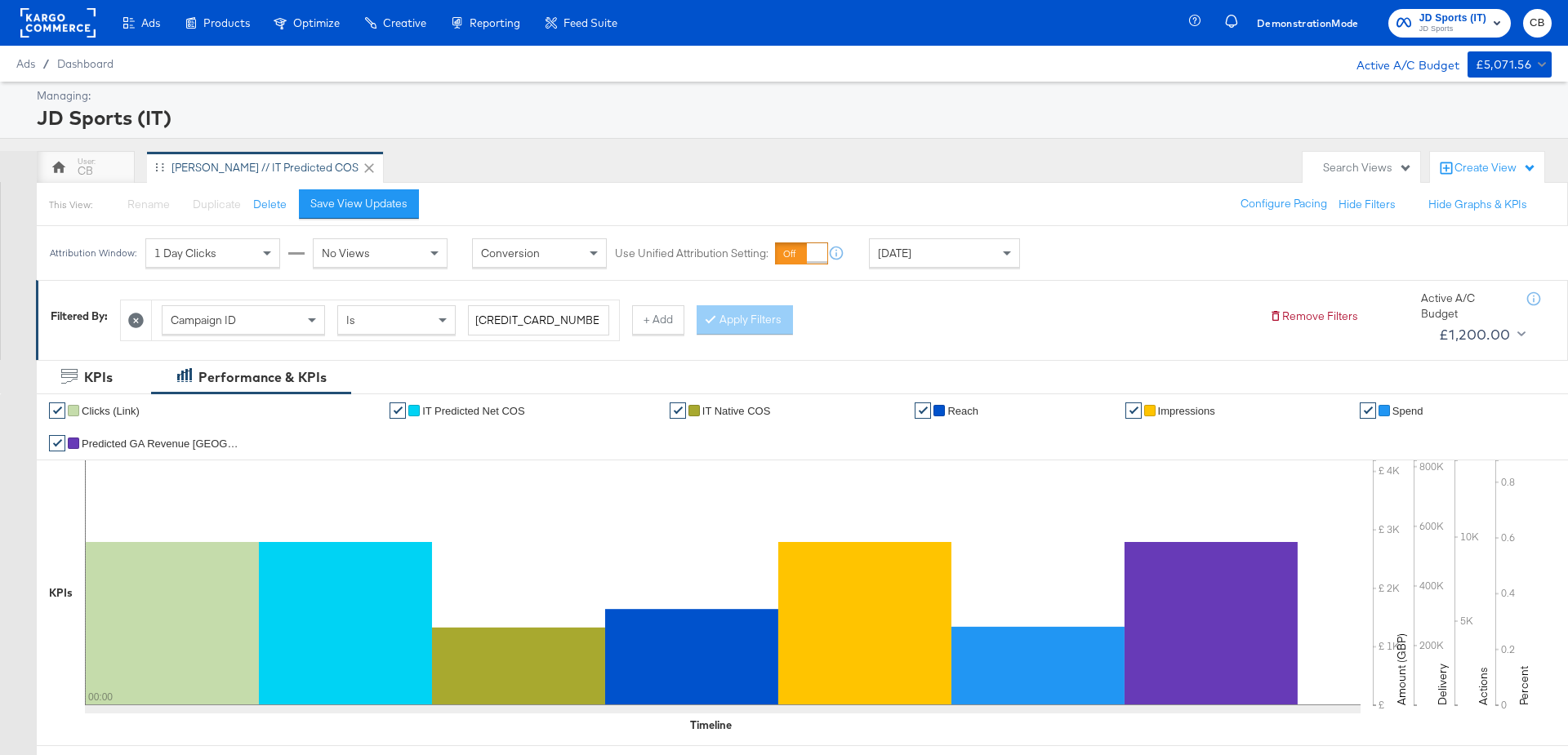
click at [140, 321] on icon at bounding box center [137, 321] width 16 height 16
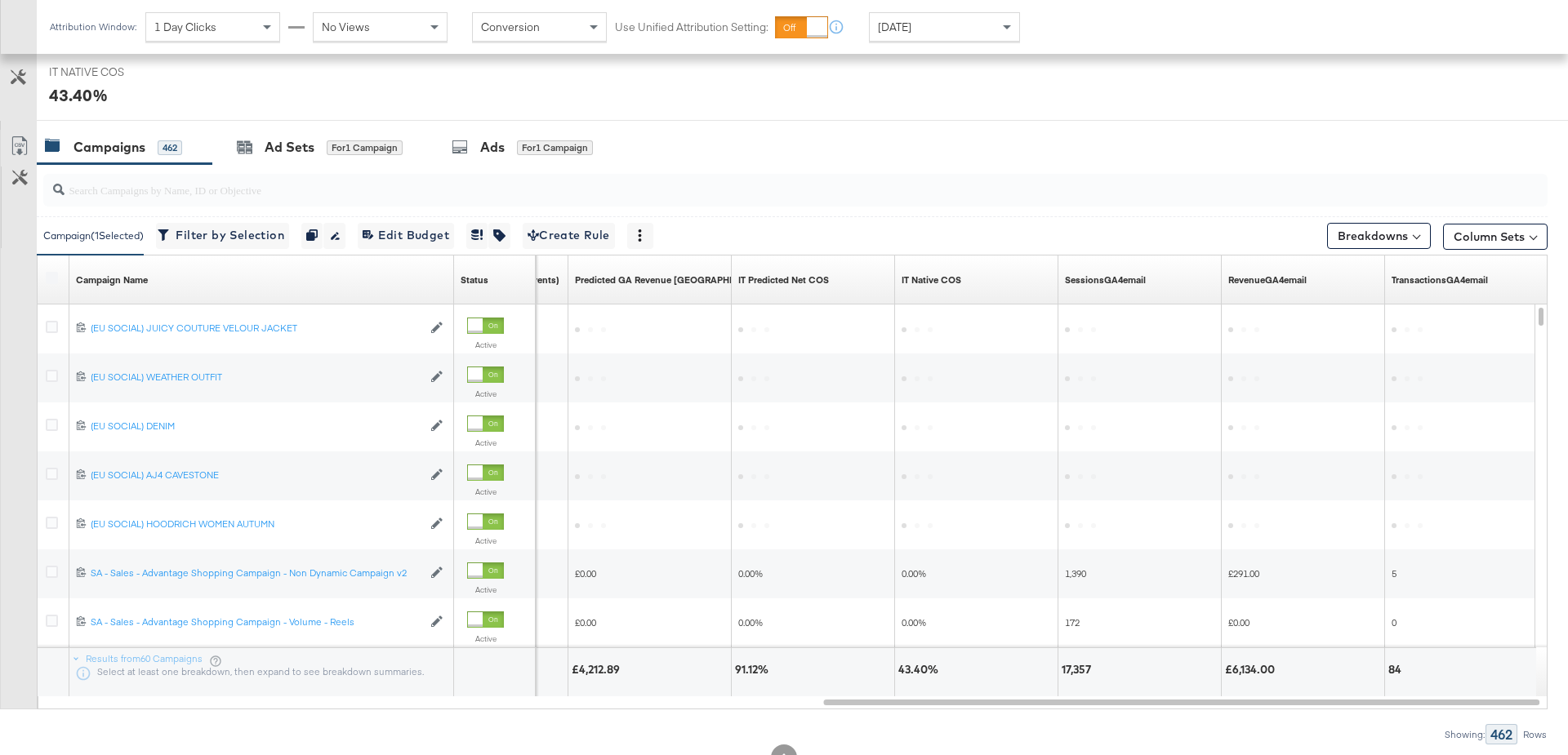
scroll to position [714, 0]
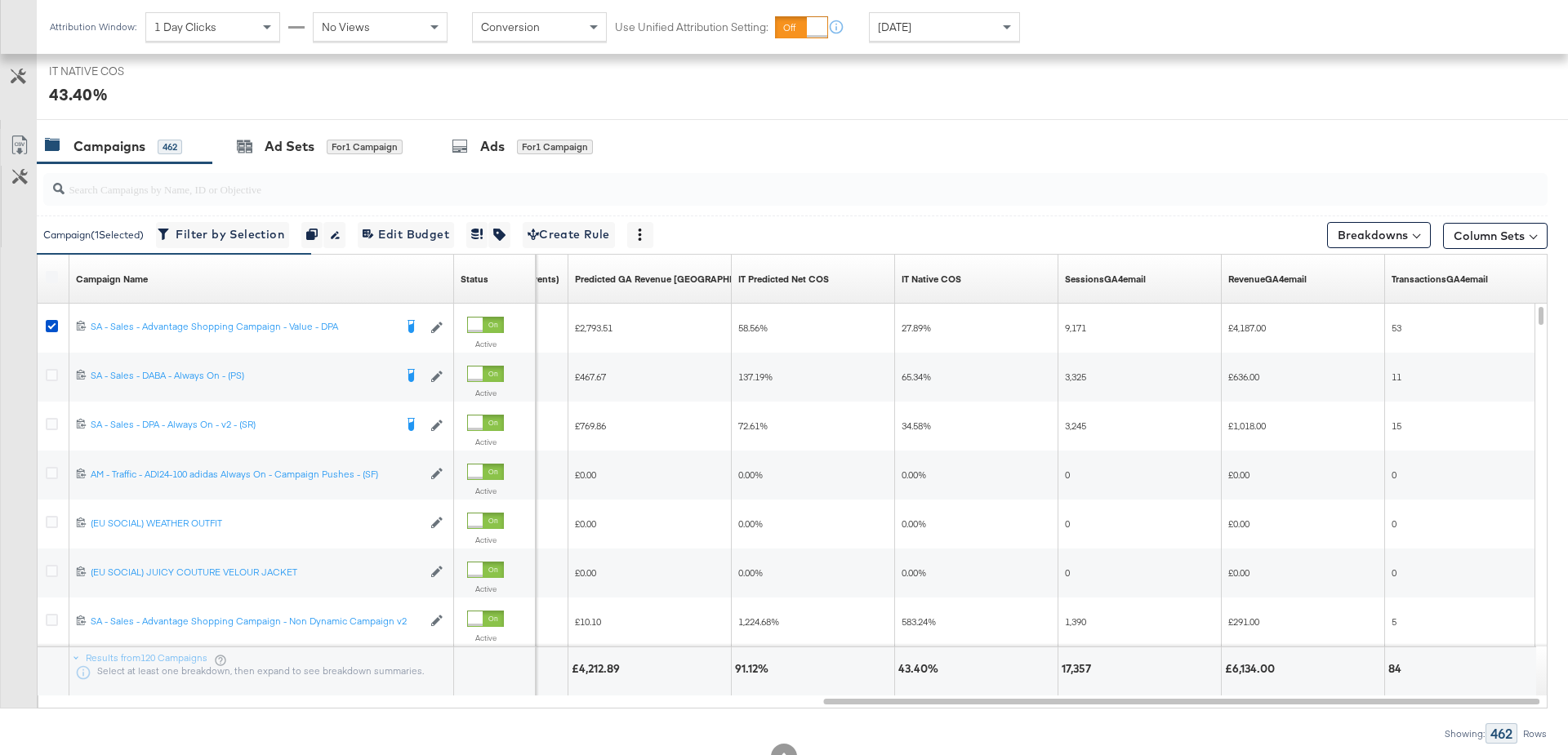
click at [227, 188] on input "search" at bounding box center [737, 183] width 1346 height 32
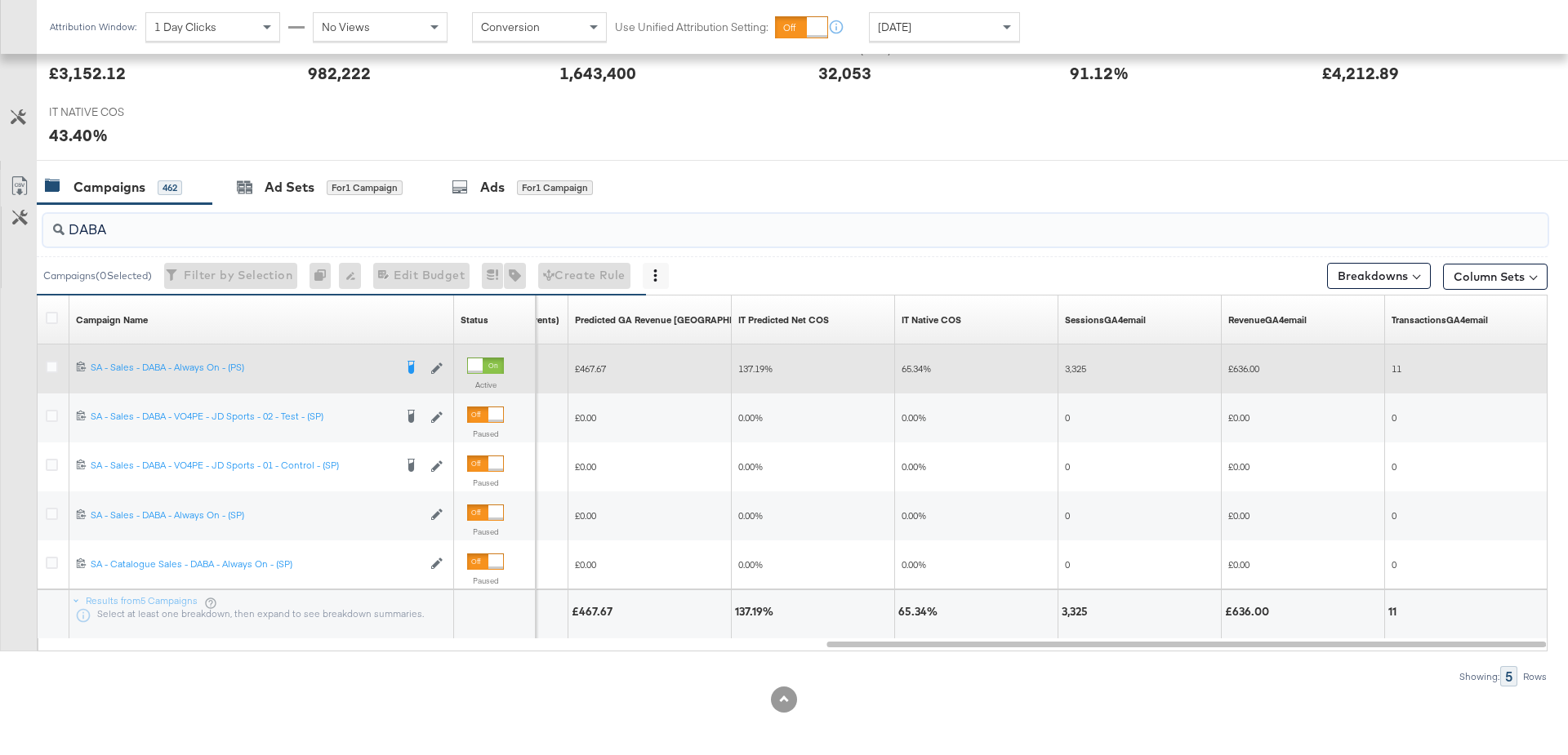
scroll to position [641, 0]
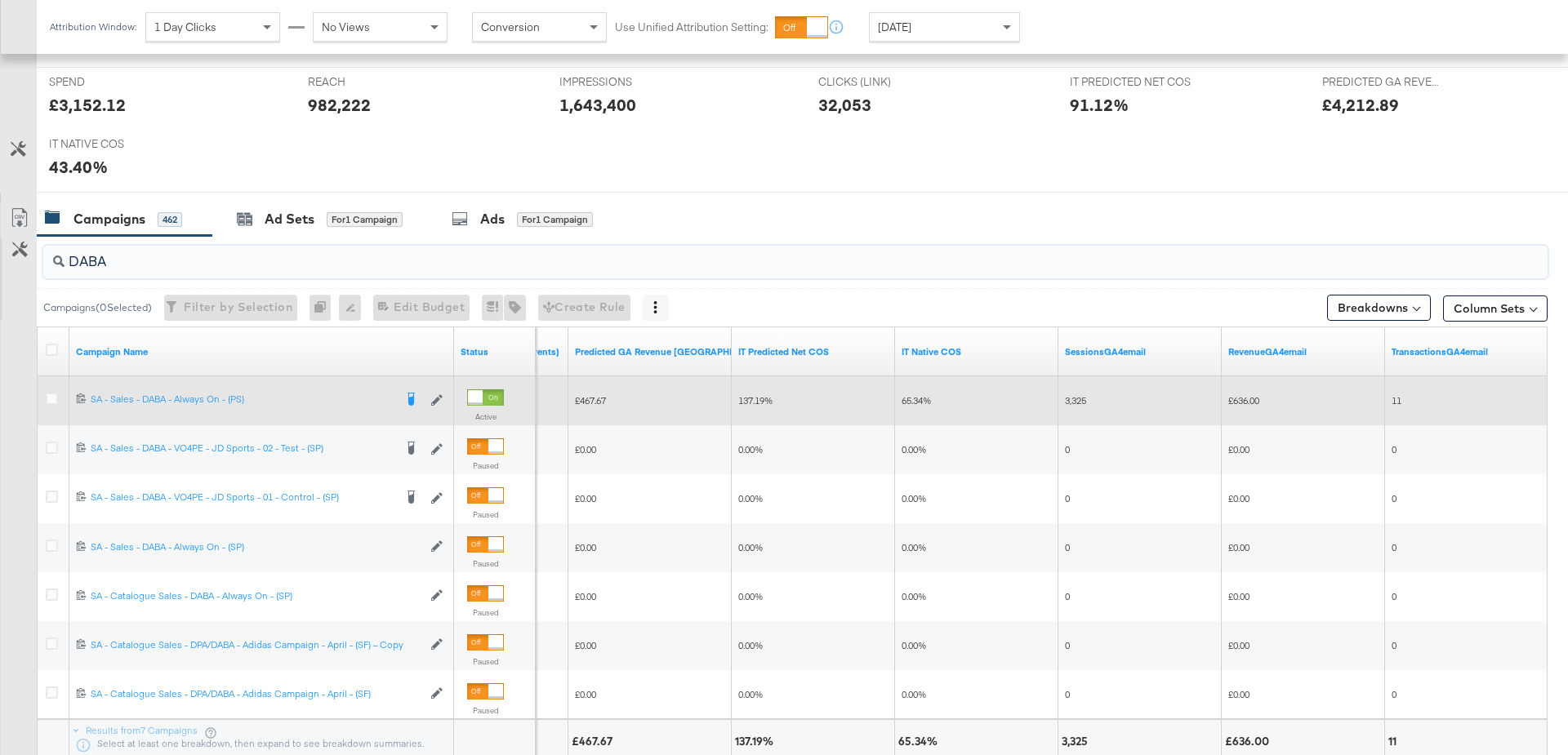
type input "DABA"
